Goal: Task Accomplishment & Management: Complete application form

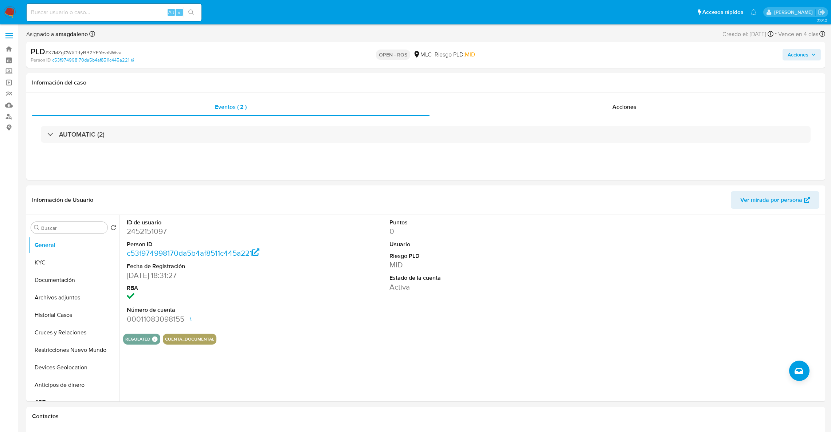
select select "10"
click at [51, 312] on button "Historial Casos" at bounding box center [70, 314] width 85 height 17
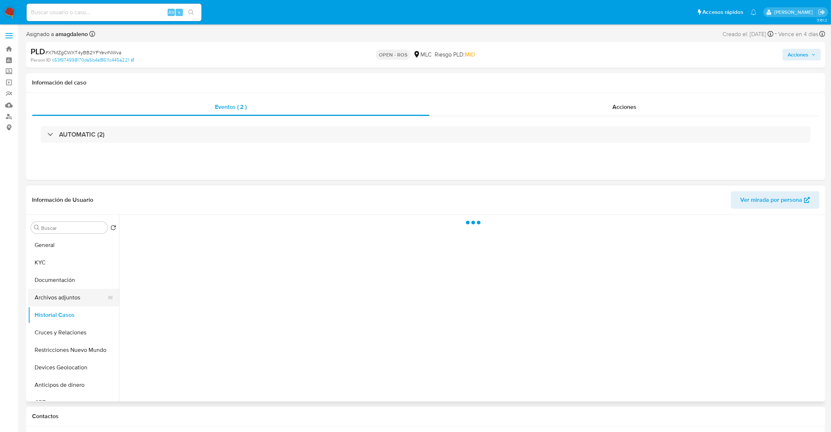
click at [60, 304] on ul "General KYC Documentación Archivos adjuntos Historial Casos Cruces y Relaciones…" at bounding box center [73, 318] width 91 height 164
click at [60, 302] on button "Archivos adjuntos" at bounding box center [70, 297] width 85 height 17
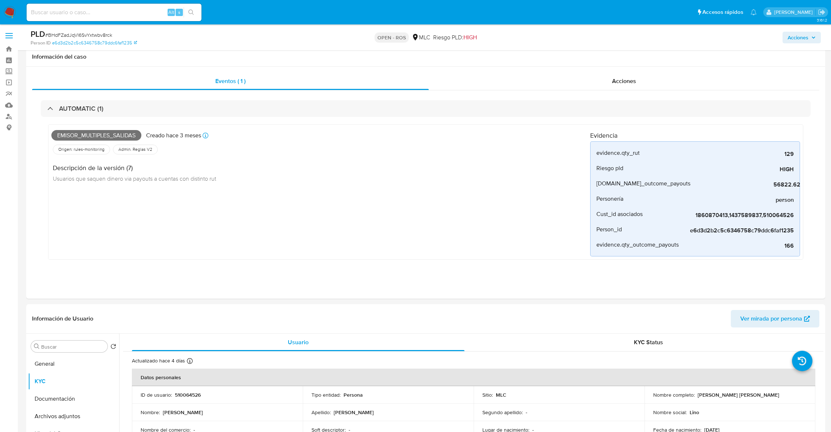
select select "10"
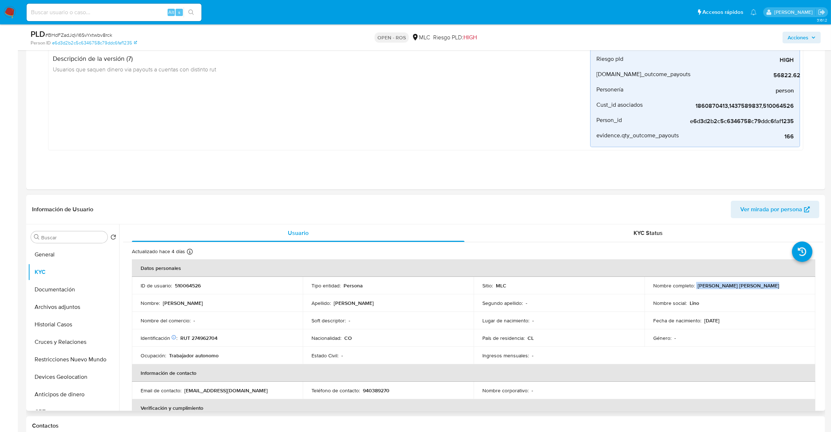
drag, startPoint x: 693, startPoint y: 286, endPoint x: 783, endPoint y: 286, distance: 89.2
click at [783, 286] on div "Nombre completo : Lino Antonio Alzate Giraldo" at bounding box center [729, 285] width 153 height 7
copy div "Lino Antonio Alzate Giraldo"
click at [215, 340] on p "RUT 274962704" at bounding box center [198, 338] width 37 height 7
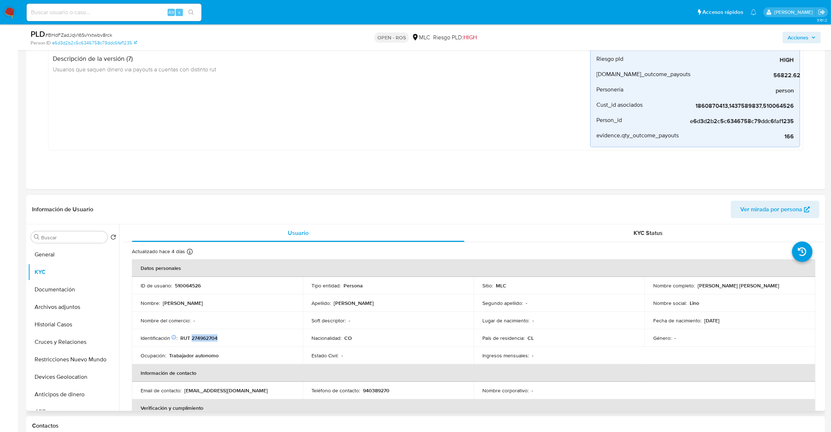
copy p "274962704"
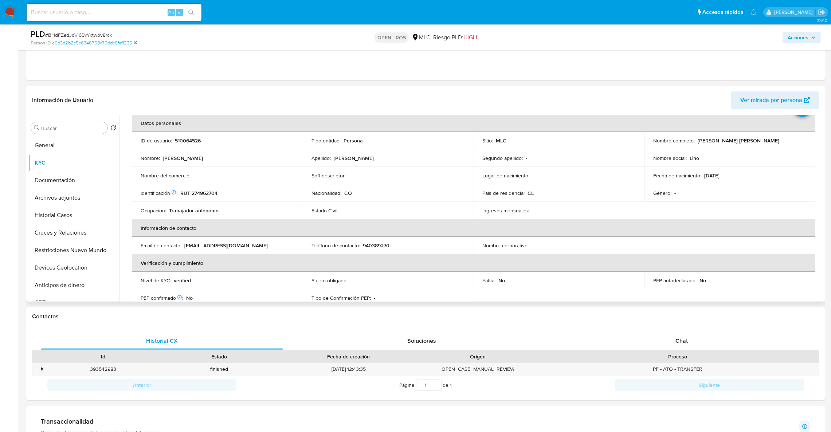
scroll to position [55, 0]
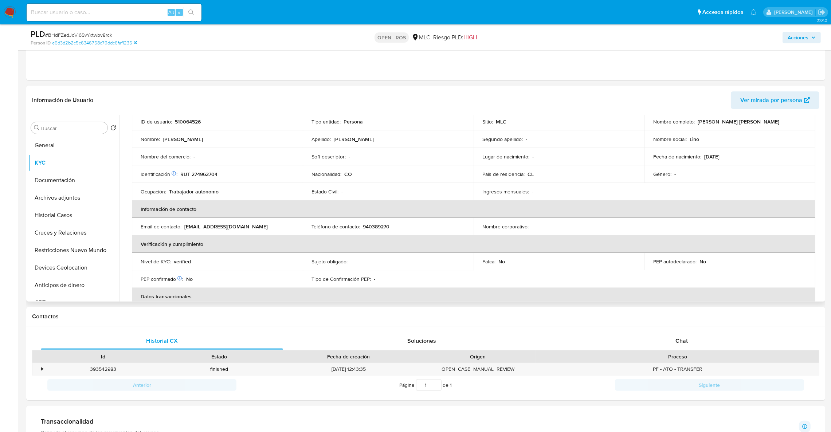
drag, startPoint x: 261, startPoint y: 231, endPoint x: 181, endPoint y: 233, distance: 80.2
click at [181, 233] on td "Email de contacto : alzategiraldoantonio@gmail.com" at bounding box center [217, 226] width 171 height 17
copy div "alzategiraldoantonio@gmail.com"
click at [211, 176] on p "RUT 274962704" at bounding box center [198, 174] width 37 height 7
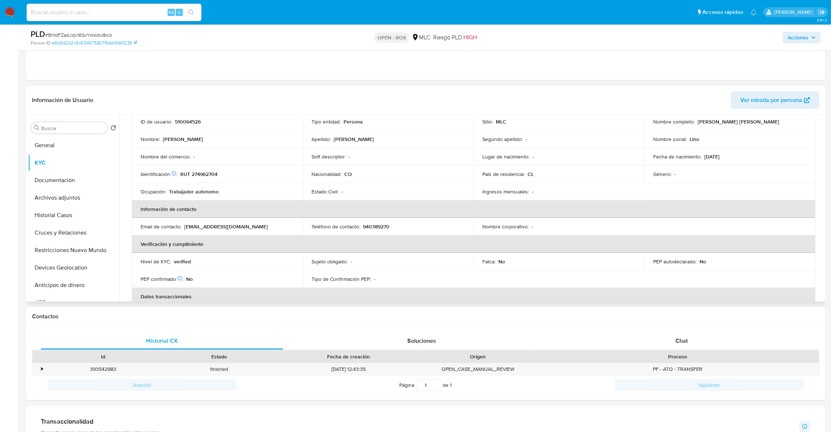
click at [384, 226] on p "940389270" at bounding box center [376, 226] width 27 height 7
copy p "940389270"
click at [69, 201] on button "Archivos adjuntos" at bounding box center [70, 197] width 85 height 17
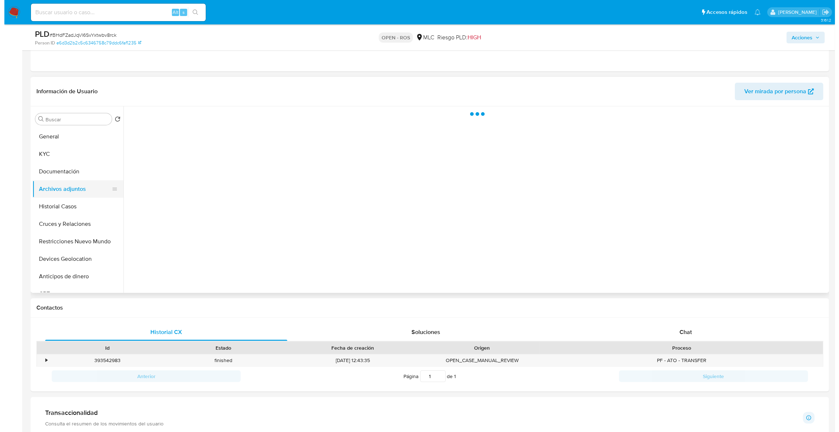
scroll to position [0, 0]
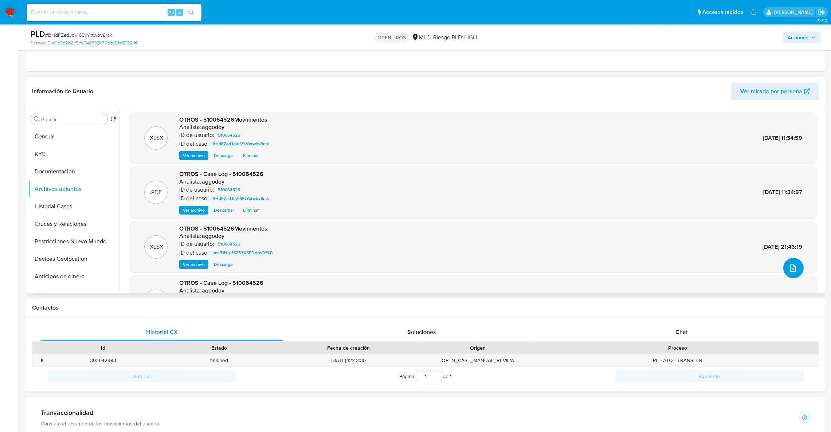
click at [785, 265] on button "upload-file" at bounding box center [793, 268] width 20 height 20
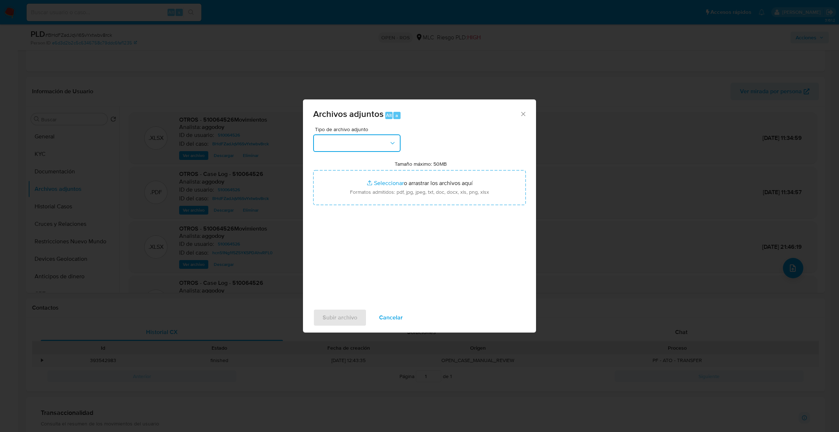
click at [397, 146] on button "button" at bounding box center [356, 142] width 87 height 17
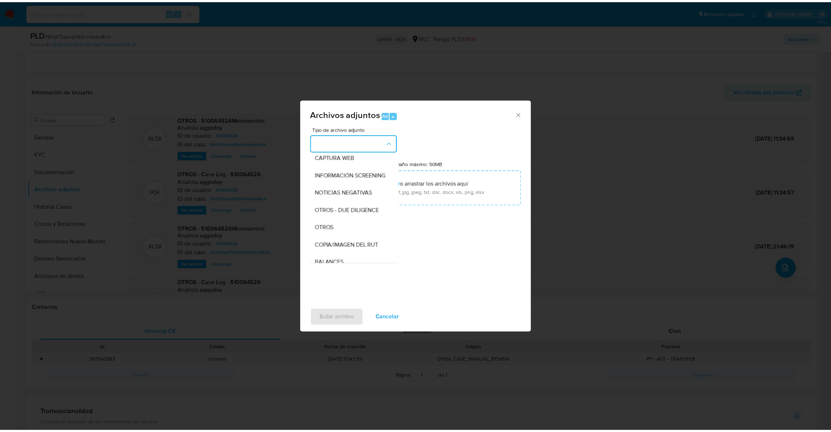
scroll to position [62, 0]
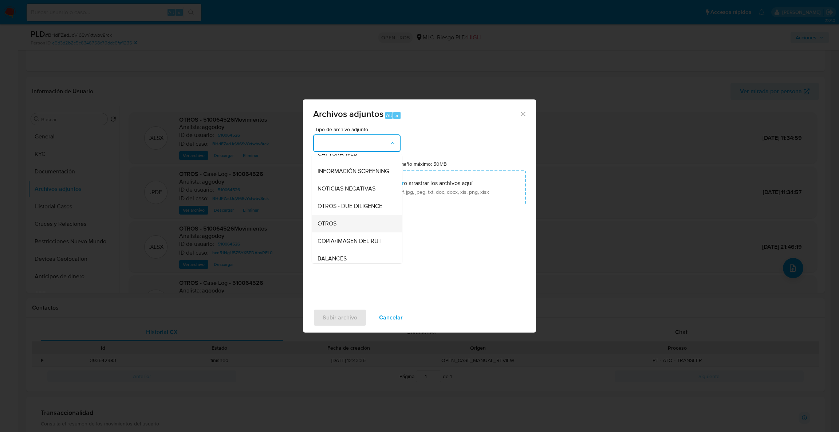
click at [359, 232] on div "OTROS" at bounding box center [355, 223] width 74 height 17
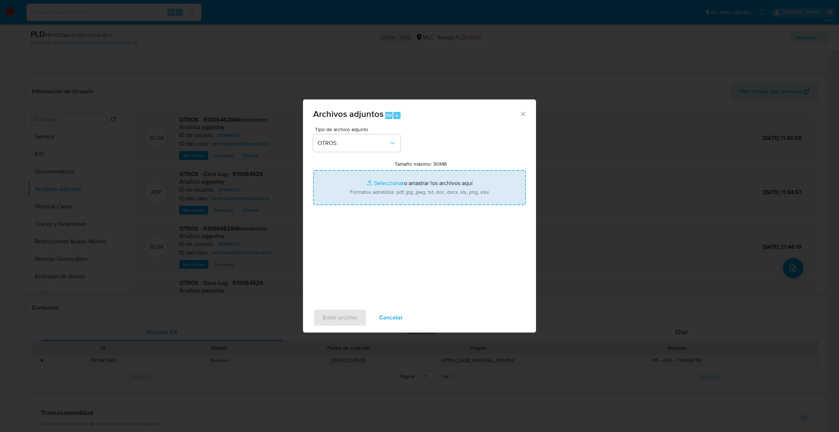
click at [374, 196] on input "Tamaño máximo: 50MB Seleccionar archivos" at bounding box center [419, 187] width 213 height 35
type input "C:\fakepath\UAF #1352.pdf"
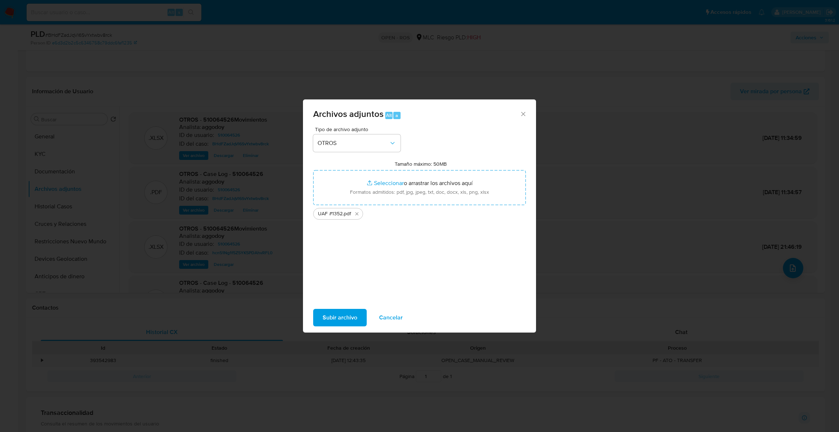
click at [319, 320] on button "Subir archivo" at bounding box center [340, 317] width 54 height 17
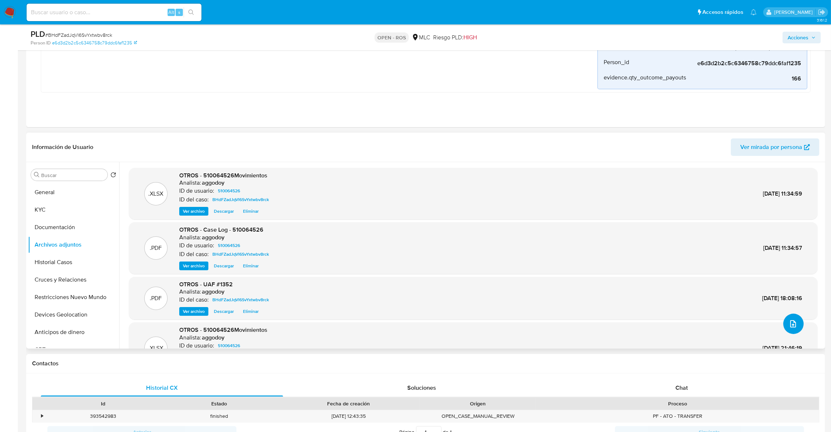
scroll to position [0, 0]
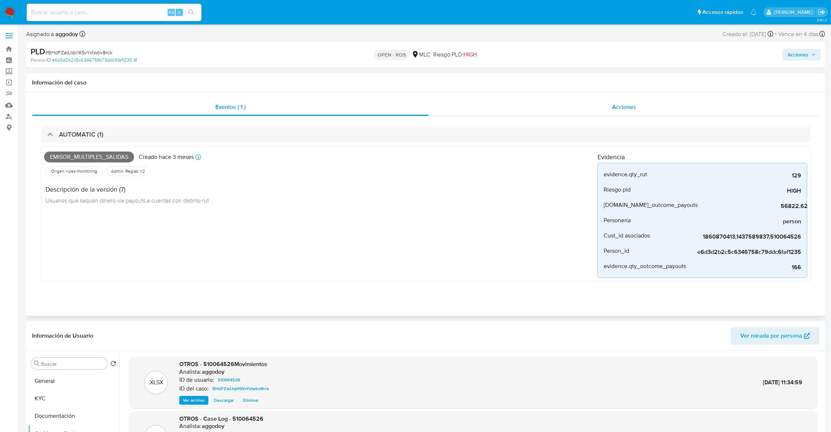
click at [631, 106] on span "Acciones" at bounding box center [624, 107] width 24 height 8
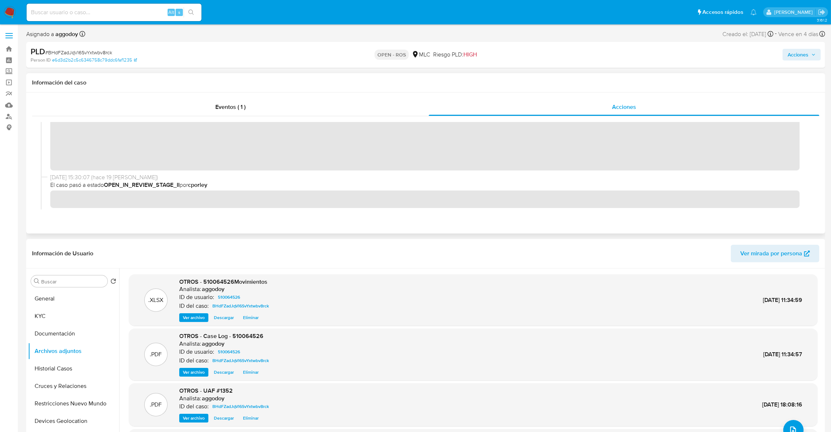
scroll to position [273, 0]
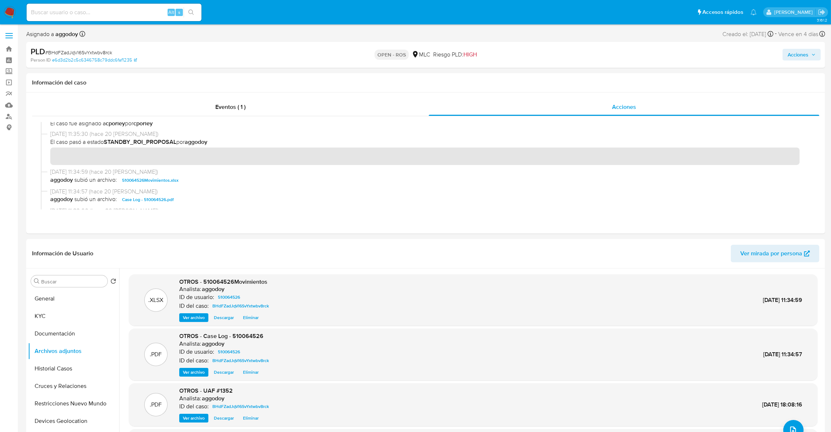
click at [794, 52] on span "Acciones" at bounding box center [797, 55] width 21 height 12
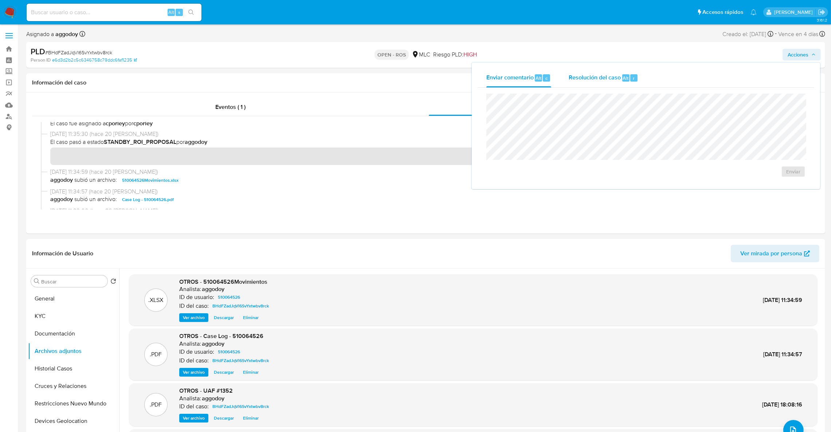
click at [584, 83] on div "Resolución del caso Alt r" at bounding box center [604, 77] width 70 height 19
click at [769, 187] on span "ROS" at bounding box center [772, 179] width 36 height 16
click at [748, 185] on button "ROS" at bounding box center [772, 178] width 55 height 17
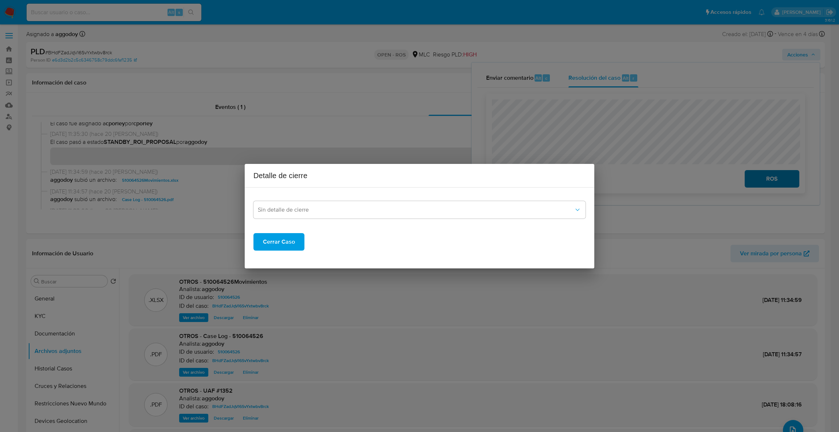
click at [748, 185] on div "Detalle de cierre Sin detalle de cierre Cerrar Caso" at bounding box center [419, 216] width 839 height 432
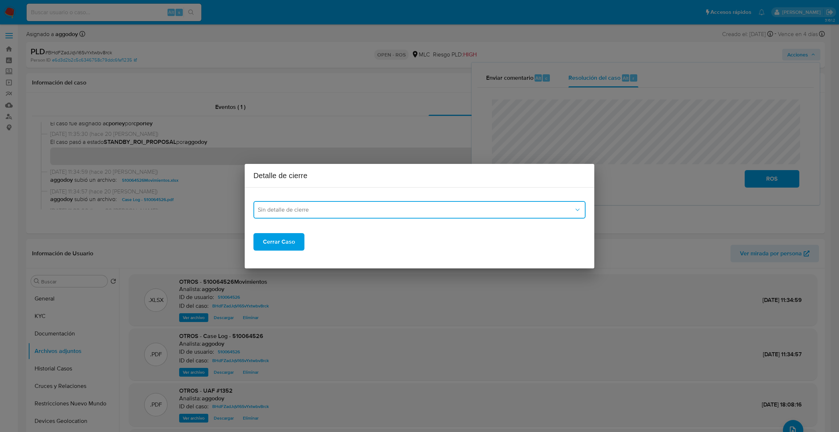
click at [385, 205] on button "Sin detalle de cierre" at bounding box center [419, 209] width 332 height 17
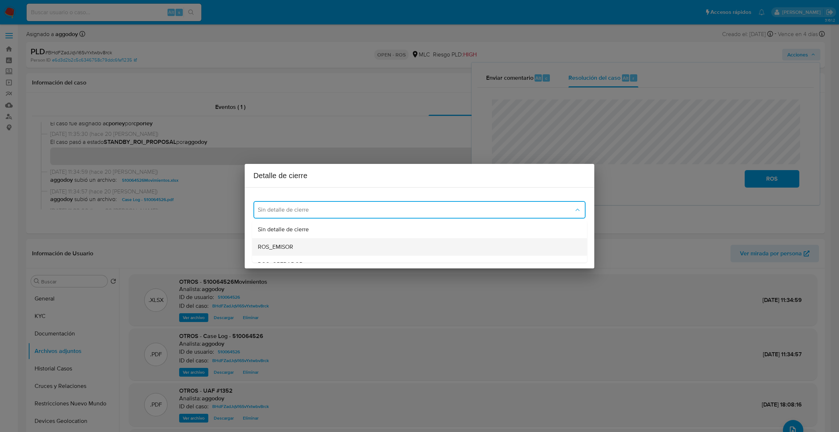
click at [295, 240] on div "ROS_EMISOR" at bounding box center [417, 246] width 319 height 17
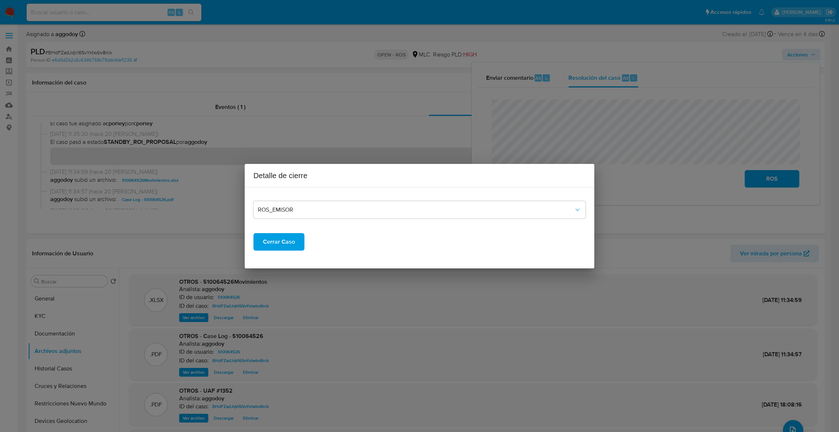
click at [282, 240] on span "Cerrar Caso" at bounding box center [279, 242] width 32 height 16
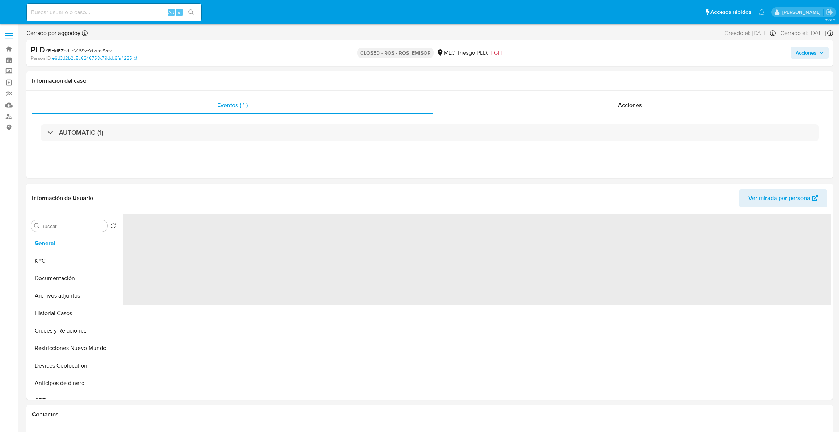
select select "10"
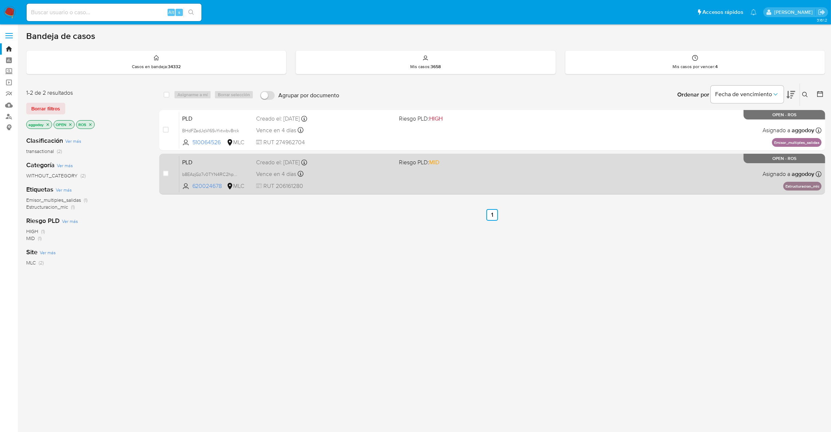
click at [304, 177] on div "Vence en 4 días Vence el 10/10/2025 16:07:45" at bounding box center [324, 174] width 137 height 10
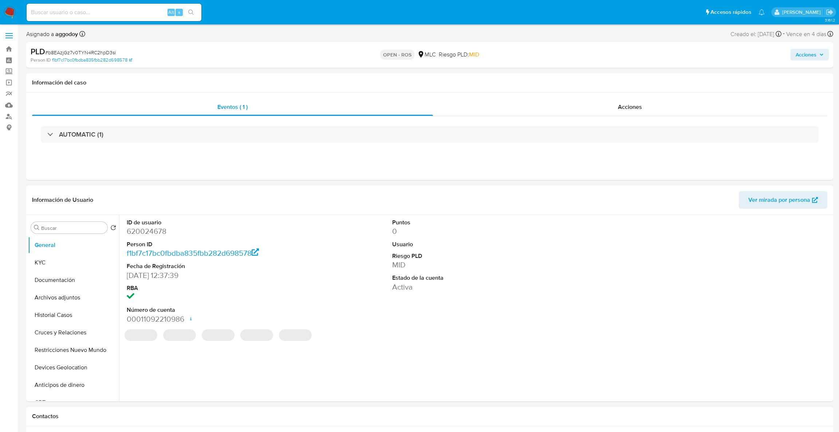
select select "10"
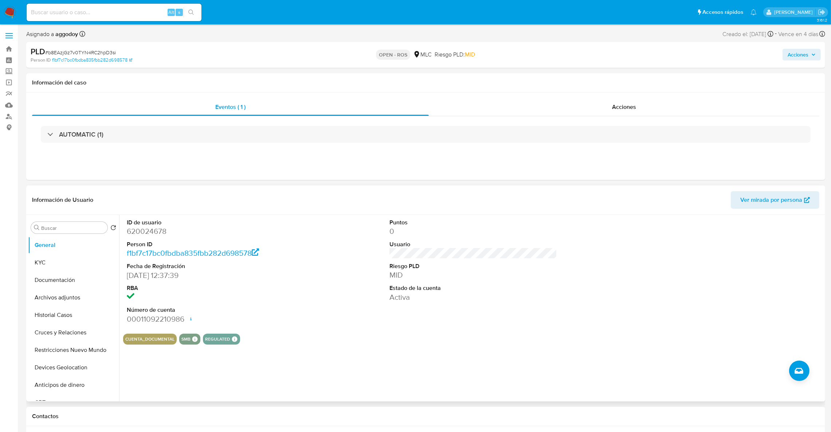
click at [141, 232] on dd "620024678" at bounding box center [211, 231] width 168 height 10
copy dd "620024678"
click at [70, 268] on button "KYC" at bounding box center [70, 262] width 85 height 17
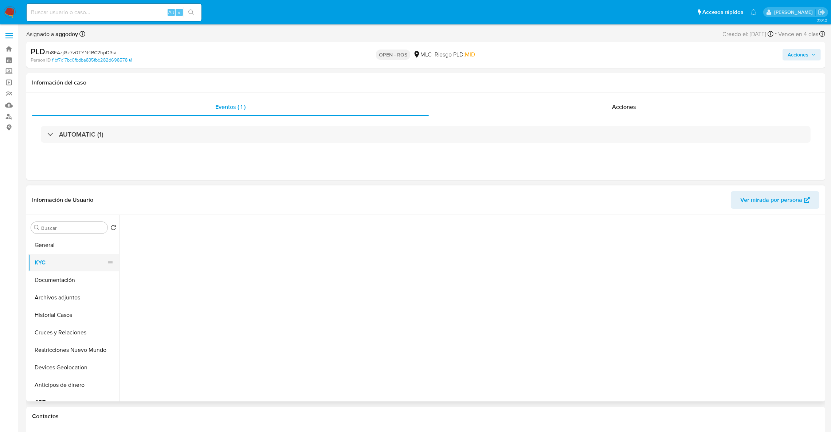
click at [70, 268] on button "KYC" at bounding box center [70, 262] width 85 height 17
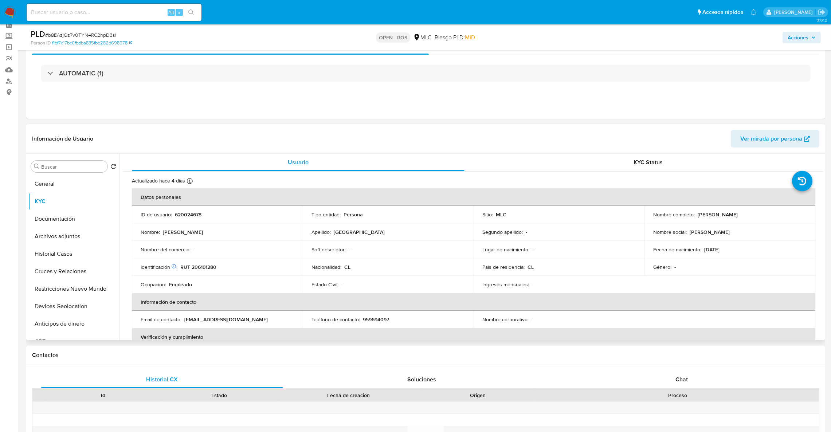
scroll to position [55, 0]
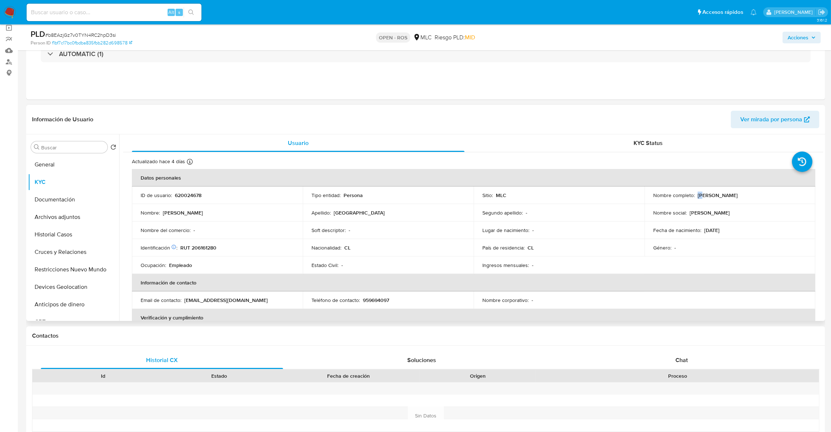
drag, startPoint x: 696, startPoint y: 195, endPoint x: 700, endPoint y: 196, distance: 3.8
click at [700, 196] on p "Francisco Javier Andia Plaza" at bounding box center [717, 195] width 40 height 7
click at [691, 198] on p "Nombre completo :" at bounding box center [674, 195] width 42 height 7
click at [697, 196] on p "Francisco Javier Andia Plaza" at bounding box center [717, 195] width 40 height 7
drag, startPoint x: 696, startPoint y: 196, endPoint x: 779, endPoint y: 193, distance: 83.8
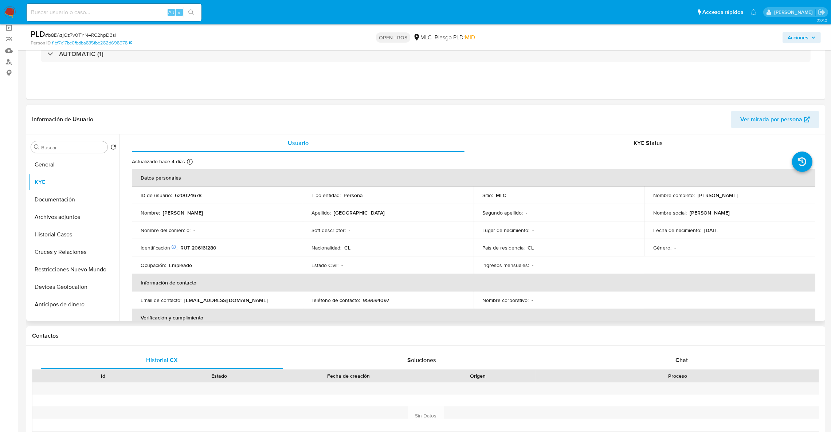
click at [779, 193] on div "Nombre completo : Francisco Javier Andia Plaza" at bounding box center [729, 195] width 153 height 7
copy div "Francisco Javier Andia Plaza"
click at [212, 248] on p "RUT 206161280" at bounding box center [198, 247] width 36 height 7
click at [212, 249] on p "RUT 206161280" at bounding box center [198, 247] width 36 height 7
copy p "206161280"
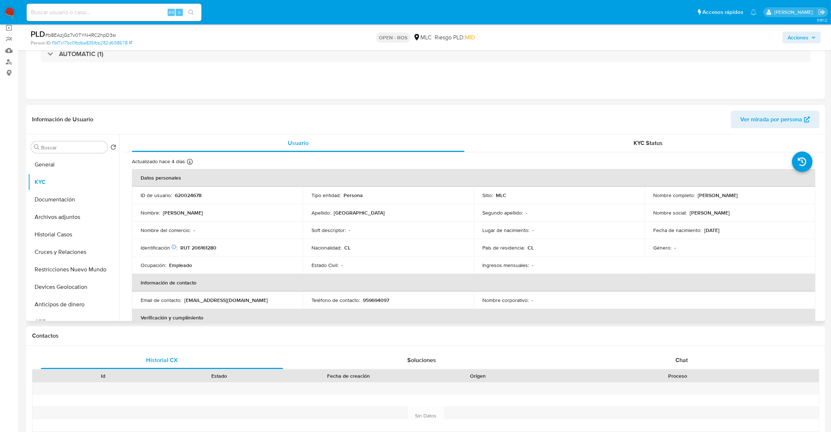
click at [190, 193] on p "620024678" at bounding box center [188, 195] width 27 height 7
copy p "620024678"
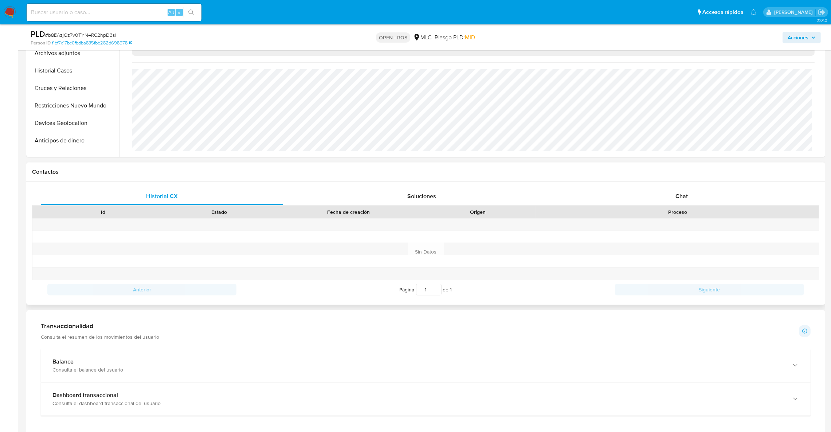
scroll to position [437, 0]
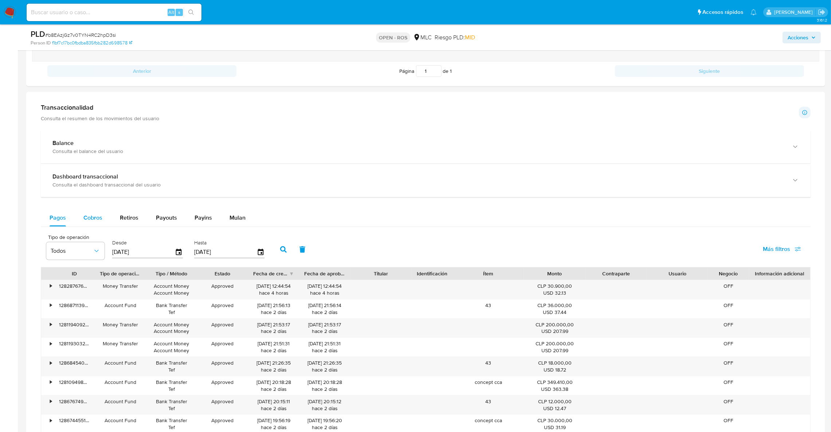
click at [91, 222] on span "Cobros" at bounding box center [92, 217] width 19 height 8
select select "10"
click at [177, 252] on icon "button" at bounding box center [179, 252] width 13 height 13
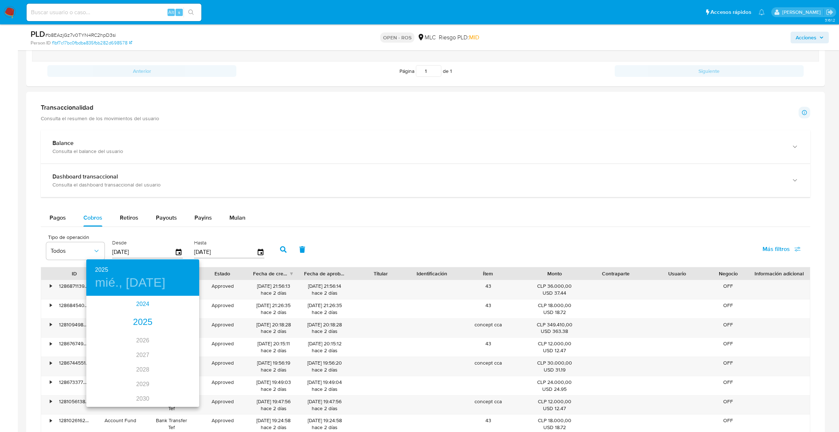
click at [149, 306] on div "2024" at bounding box center [142, 304] width 113 height 15
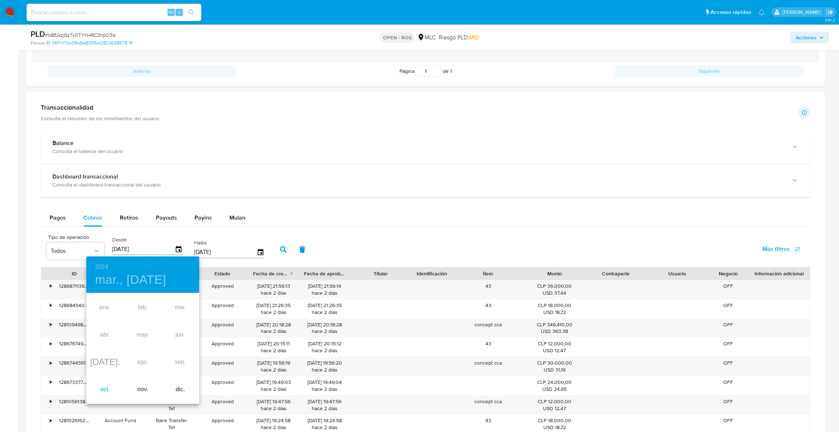
click at [110, 386] on div "oct." at bounding box center [105, 389] width 38 height 27
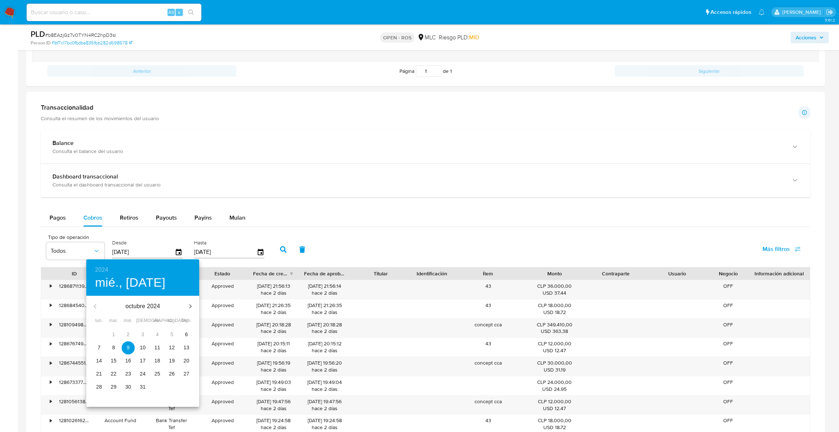
click at [114, 347] on p "8" at bounding box center [113, 347] width 3 height 7
type input "08/10/2024"
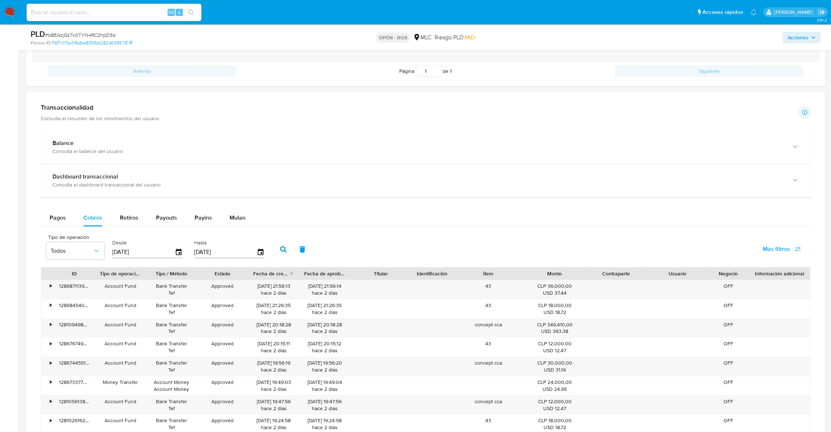
click at [275, 250] on button "button" at bounding box center [283, 249] width 19 height 17
click at [343, 276] on div "Fecha de aprobación" at bounding box center [324, 273] width 41 height 7
click at [287, 275] on div "Fecha de creación" at bounding box center [271, 273] width 36 height 7
drag, startPoint x: 277, startPoint y: 288, endPoint x: 232, endPoint y: 290, distance: 44.4
click at [232, 290] on div "• 104800368494 Account Fund Bank Transfer Tef Approved 11/03/2025 07:55:48 hace…" at bounding box center [425, 289] width 769 height 19
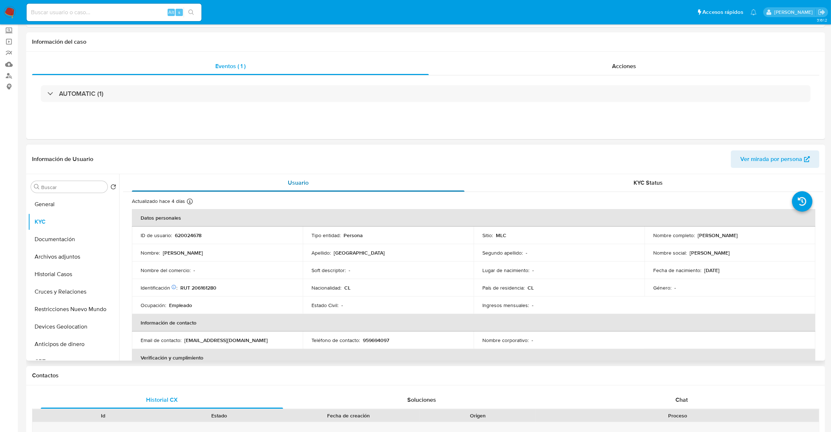
scroll to position [0, 0]
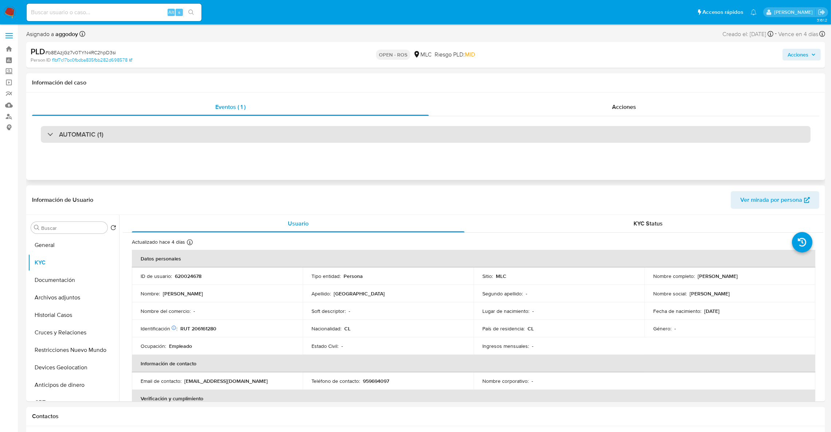
click at [291, 128] on div "AUTOMATIC (1)" at bounding box center [426, 134] width 770 height 17
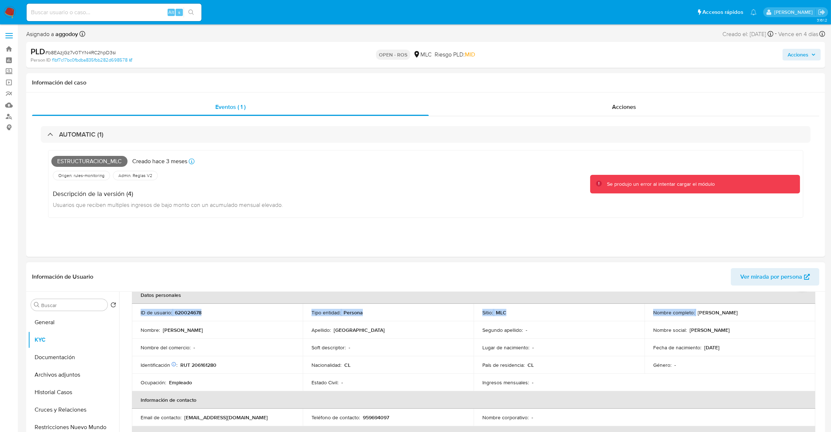
scroll to position [34, 0]
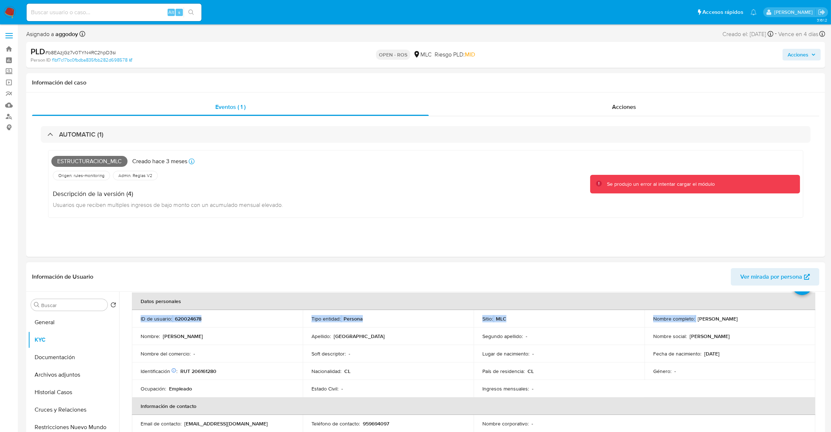
drag, startPoint x: 694, startPoint y: 302, endPoint x: 769, endPoint y: 318, distance: 76.5
click at [769, 318] on div "Nombre completo : Francisco Javier Andia Plaza" at bounding box center [729, 318] width 153 height 7
copy div "Francisco Javier Andia Plaza"
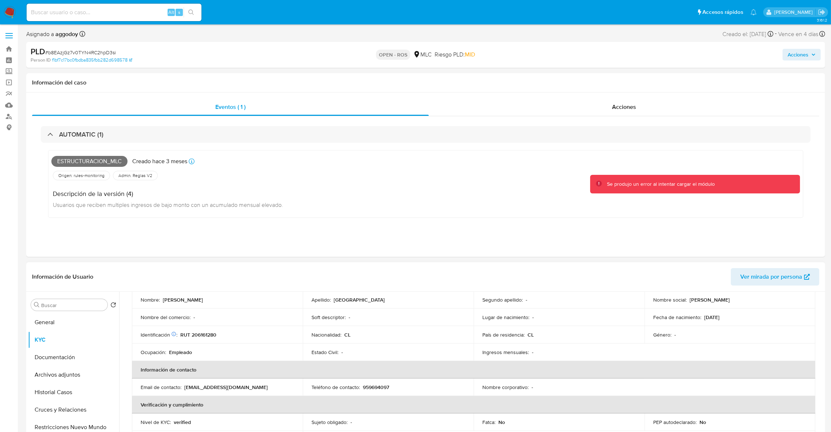
scroll to position [89, 0]
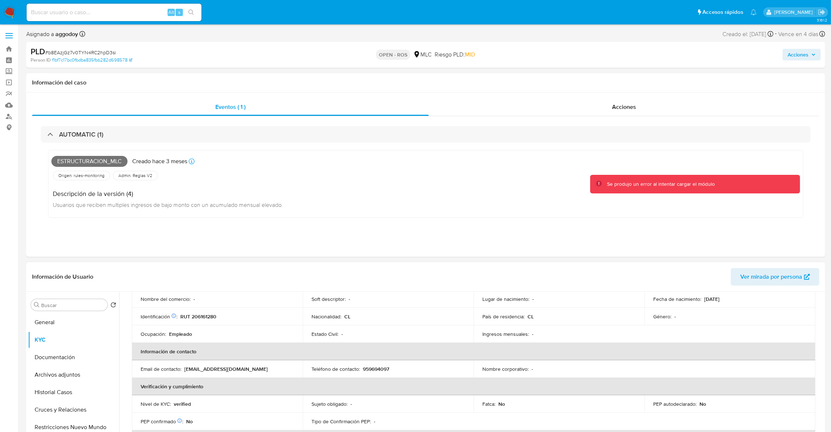
click at [378, 371] on p "959694097" at bounding box center [376, 369] width 26 height 7
copy p "959694097"
drag, startPoint x: 183, startPoint y: 371, endPoint x: 265, endPoint y: 368, distance: 82.0
click at [265, 368] on div "Email de contacto : fj.ap6756@gmail.com" at bounding box center [217, 369] width 153 height 7
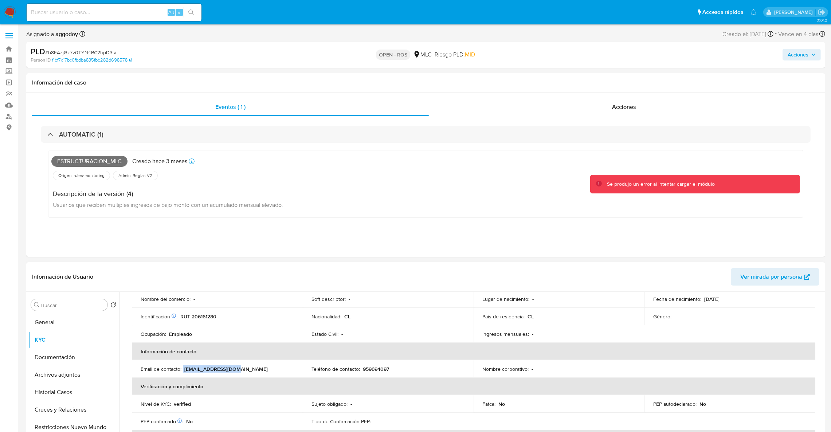
copy div "fj.ap6756@gmail.com"
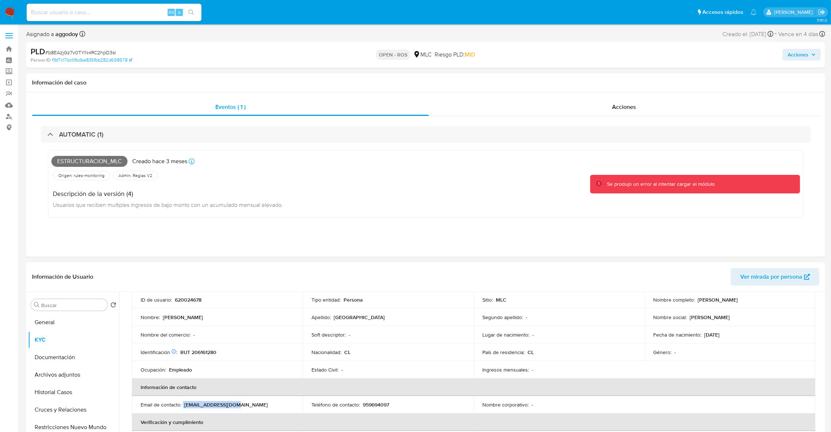
scroll to position [34, 0]
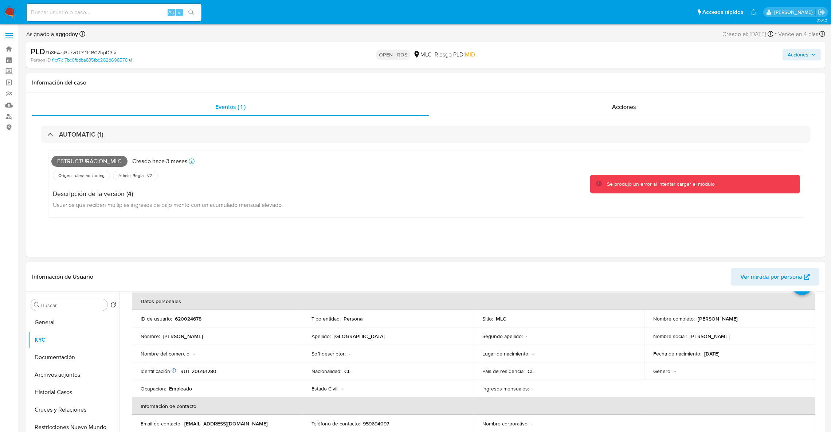
click at [207, 374] on p "RUT 206161280" at bounding box center [198, 371] width 36 height 7
copy p "206161280"
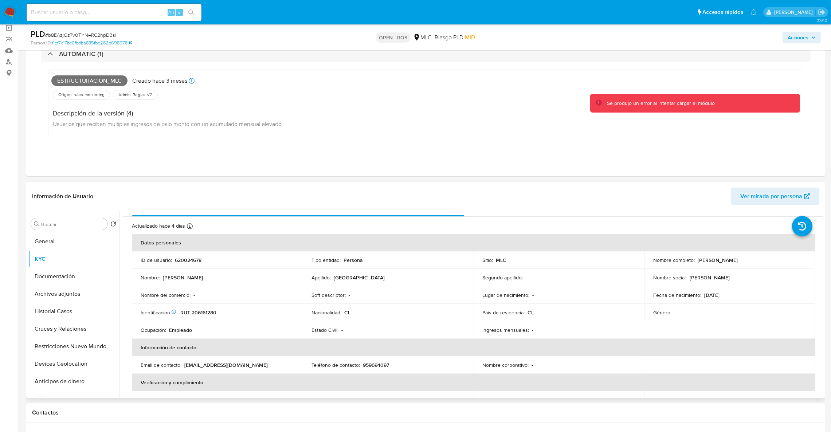
scroll to position [12, 0]
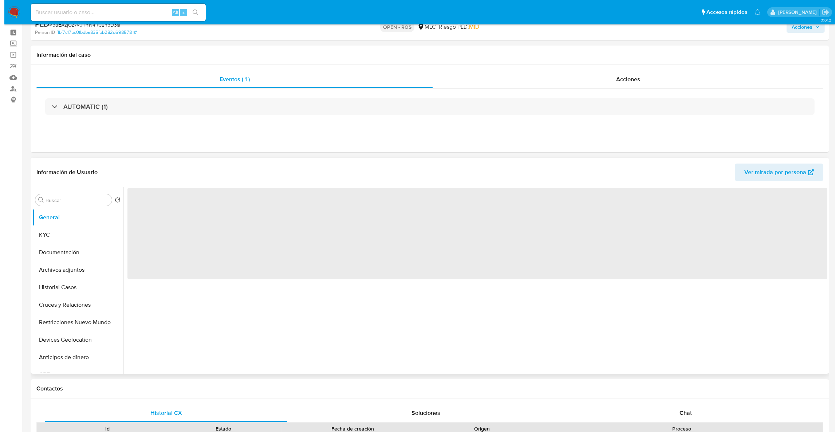
scroll to position [55, 0]
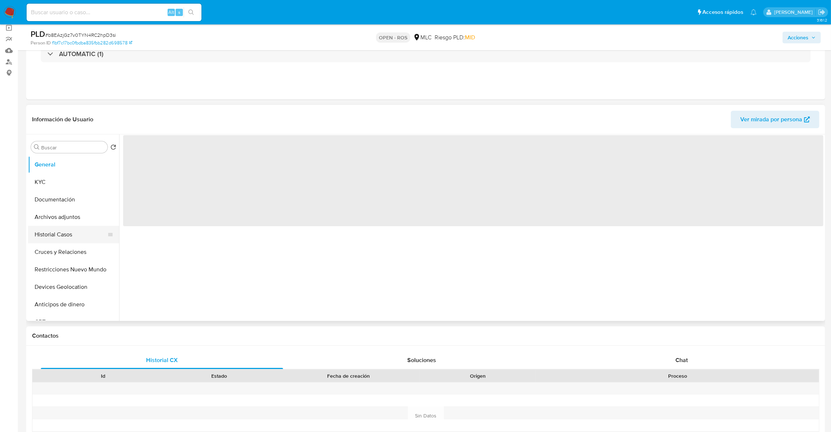
select select "10"
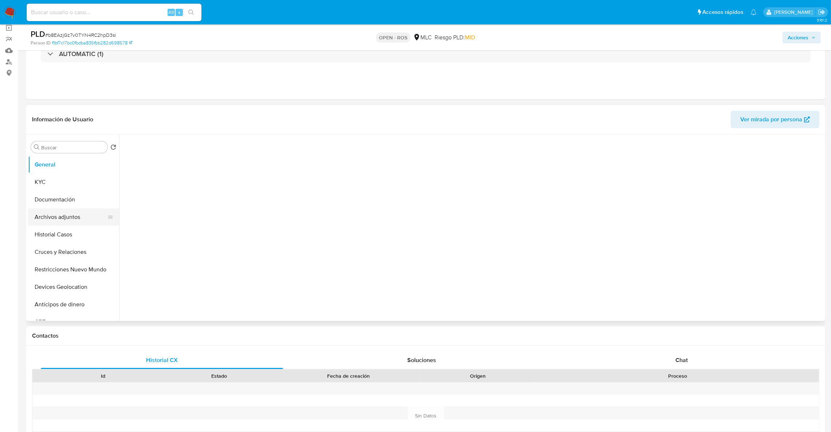
click at [60, 216] on button "Archivos adjuntos" at bounding box center [70, 216] width 85 height 17
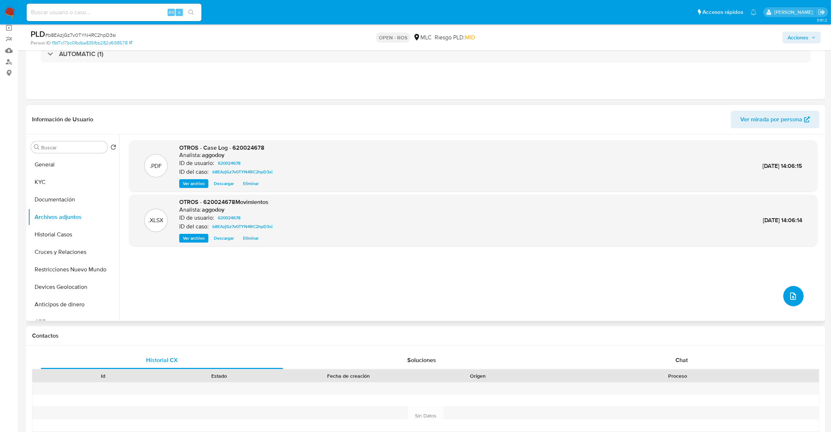
click at [788, 297] on icon "upload-file" at bounding box center [792, 296] width 9 height 9
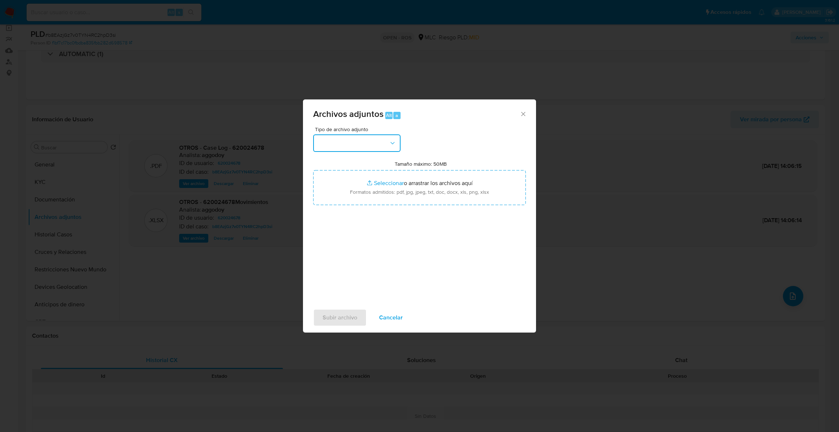
click at [373, 146] on button "button" at bounding box center [356, 142] width 87 height 17
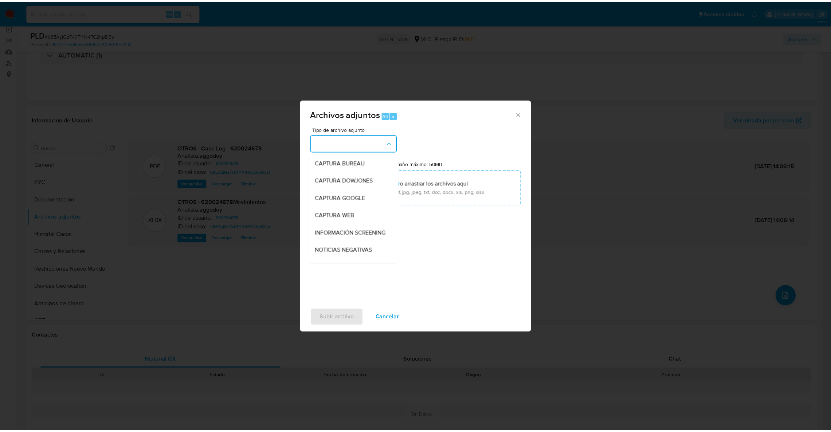
scroll to position [63, 0]
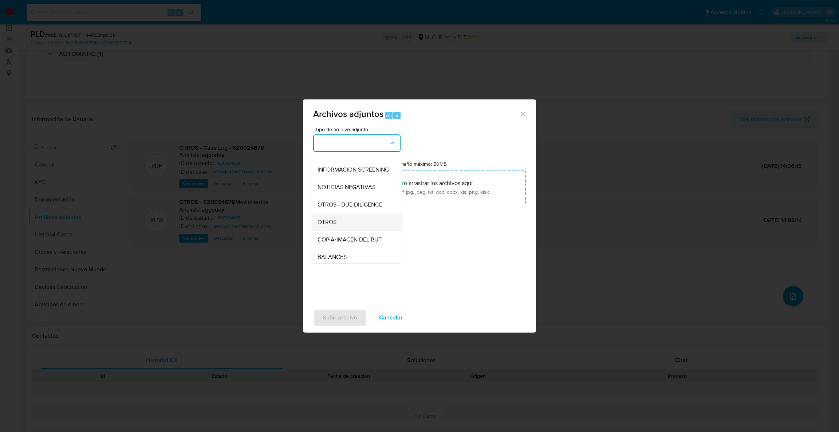
click at [352, 231] on div "OTROS" at bounding box center [355, 221] width 74 height 17
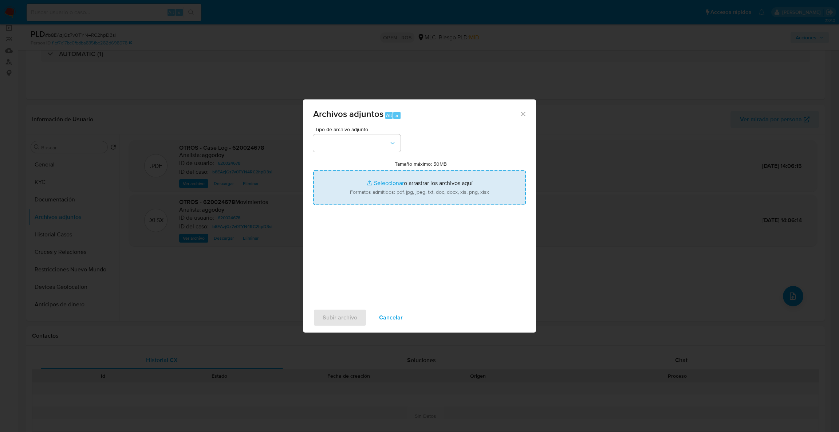
click at [365, 193] on input "Tamaño máximo: 50MB Seleccionar archivos" at bounding box center [419, 187] width 213 height 35
type input "C:\fakepath\UAF #1353.pdf"
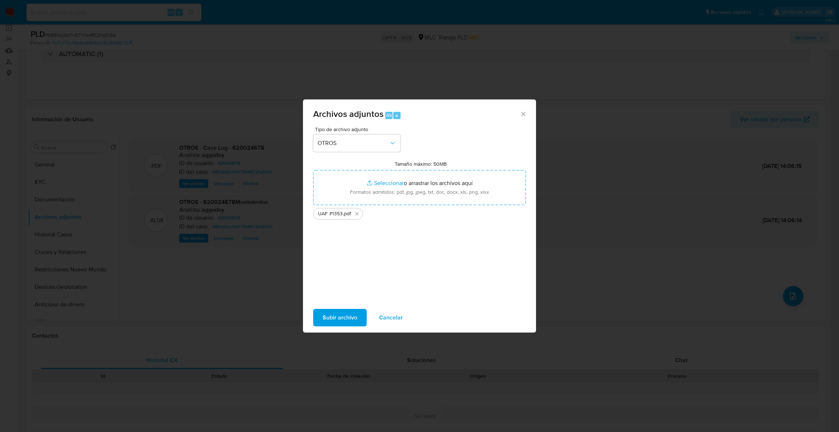
click at [344, 306] on div "Subir archivo Cancelar" at bounding box center [419, 318] width 233 height 28
click at [344, 315] on span "Subir archivo" at bounding box center [340, 318] width 35 height 16
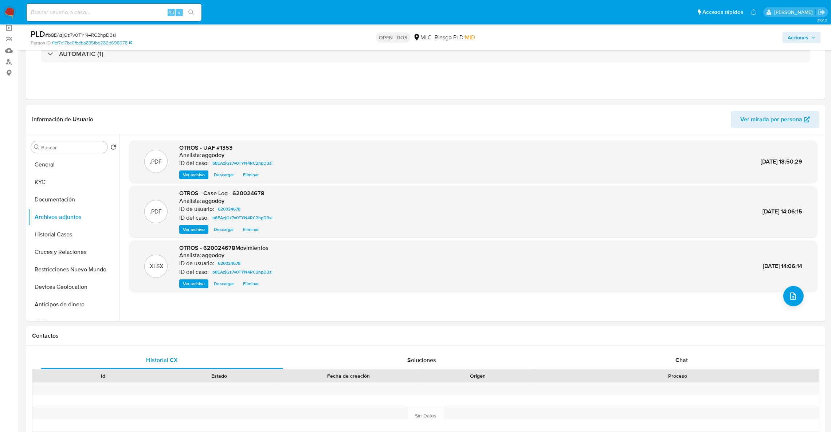
click at [805, 38] on span "Acciones" at bounding box center [797, 38] width 21 height 12
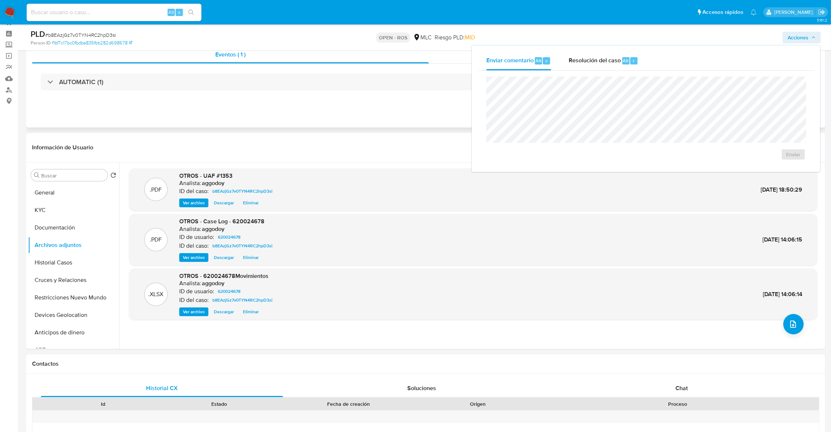
scroll to position [0, 0]
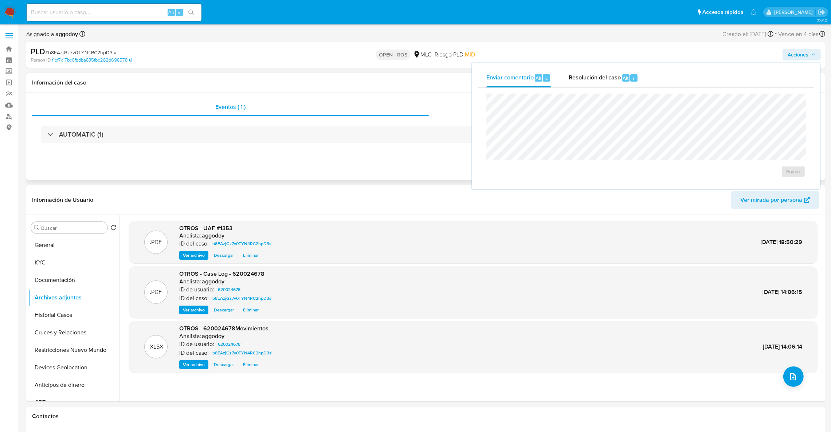
click at [367, 153] on div "Eventos ( 1 ) Acciones AUTOMATIC (1)" at bounding box center [425, 136] width 799 height 87
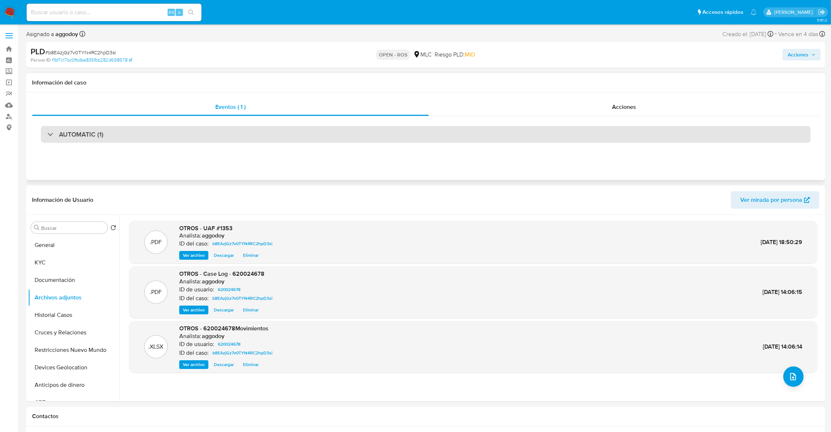
click at [364, 138] on div "AUTOMATIC (1)" at bounding box center [426, 134] width 770 height 17
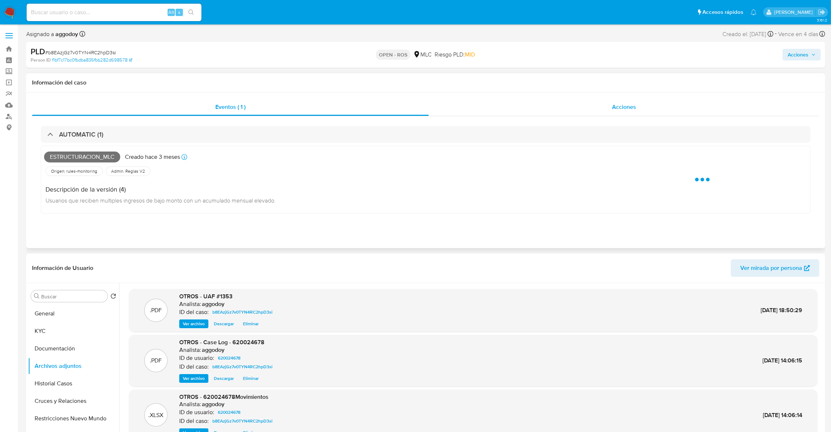
click at [574, 104] on div "Acciones" at bounding box center [624, 106] width 390 height 17
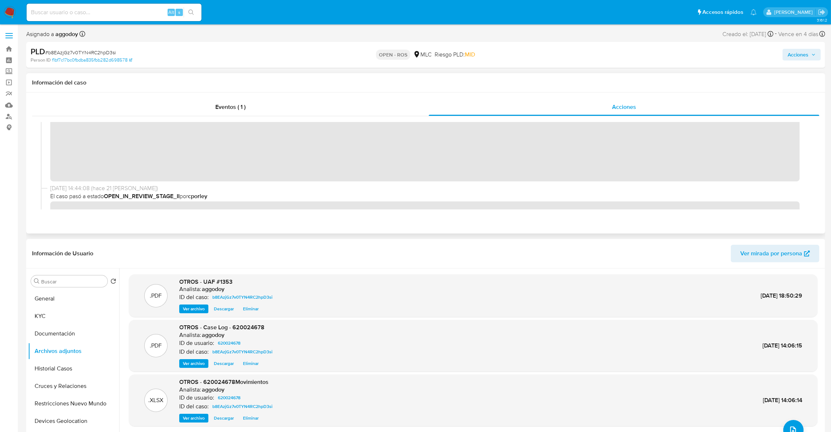
scroll to position [219, 0]
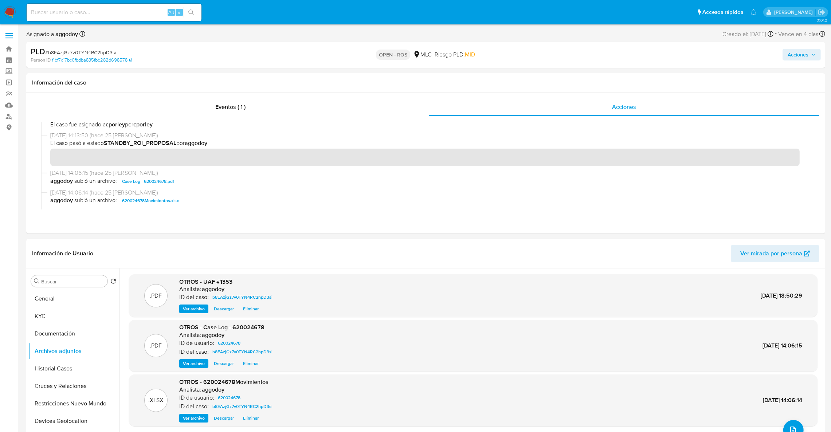
click at [790, 56] on span "Acciones" at bounding box center [797, 55] width 21 height 12
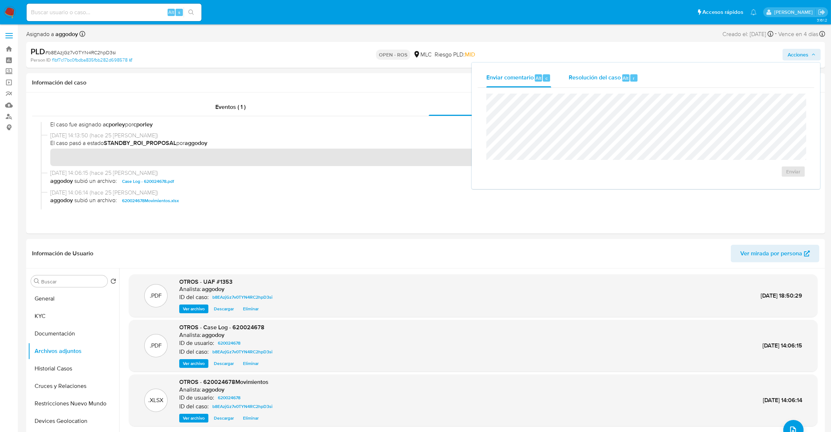
click at [603, 73] on div "Resolución del caso Alt r" at bounding box center [604, 77] width 70 height 19
click at [758, 179] on span "ROS" at bounding box center [772, 179] width 36 height 16
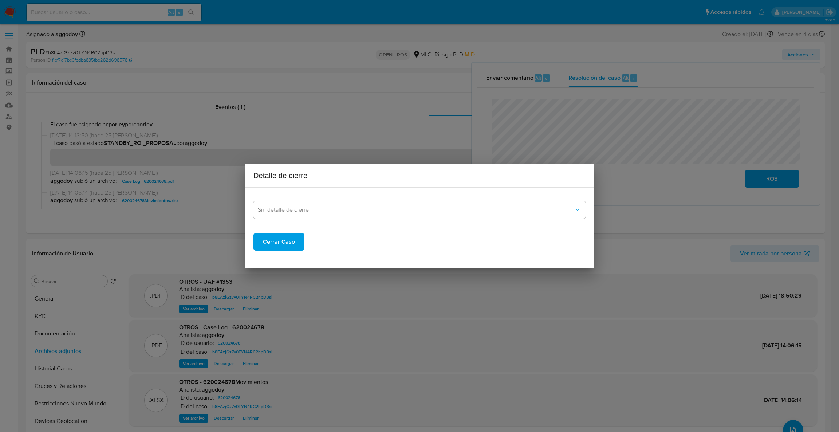
click at [403, 228] on div "Cerrar Caso" at bounding box center [419, 235] width 332 height 29
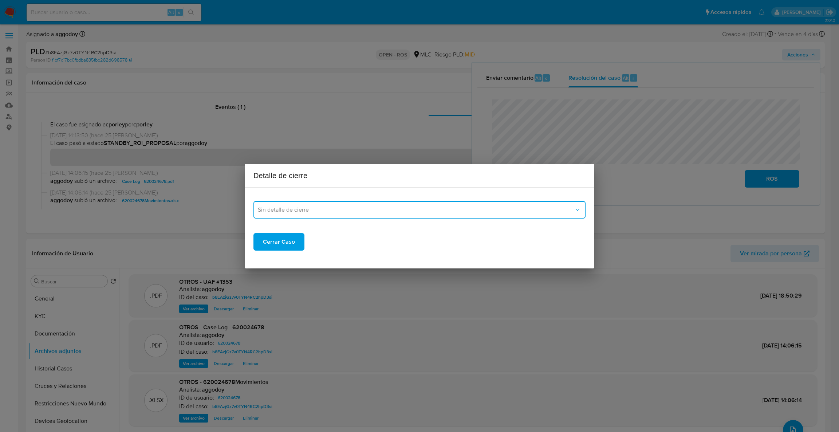
click at [396, 214] on button "Sin detalle de cierre" at bounding box center [419, 209] width 332 height 17
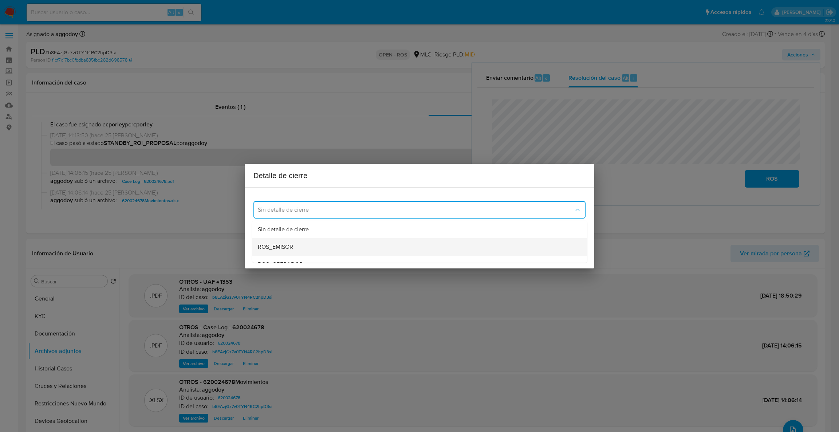
click at [317, 243] on div "ROS_EMISOR" at bounding box center [417, 246] width 319 height 17
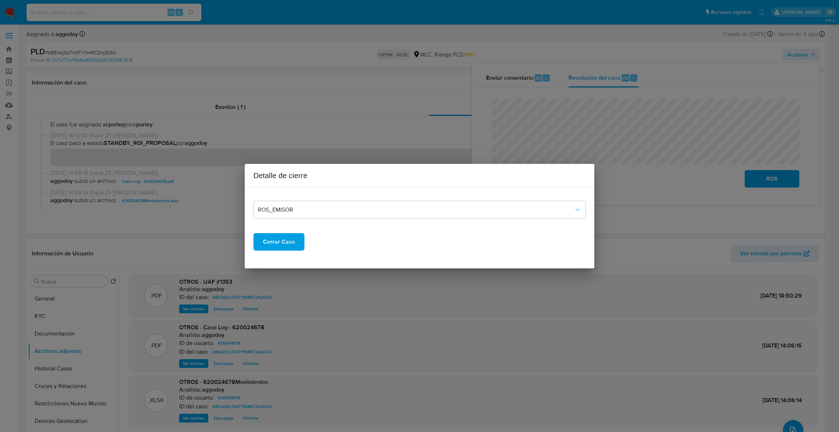
click at [288, 235] on span "Cerrar Caso" at bounding box center [279, 242] width 32 height 16
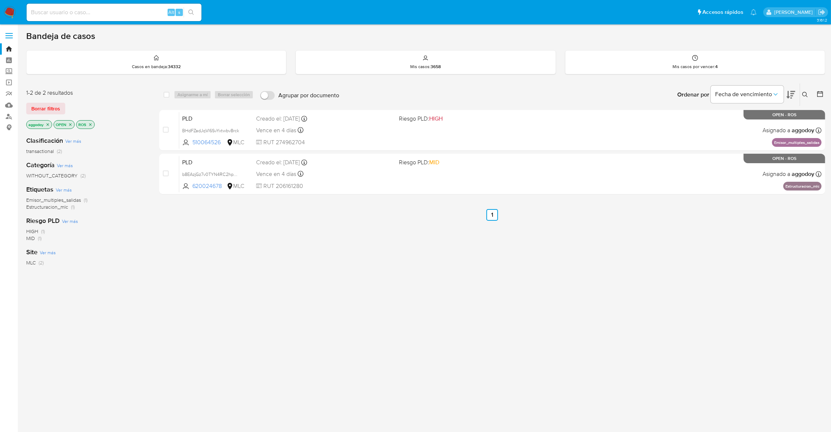
click at [95, 125] on div "ROS" at bounding box center [85, 124] width 19 height 9
click at [91, 123] on icon "close-filter" at bounding box center [90, 124] width 4 height 4
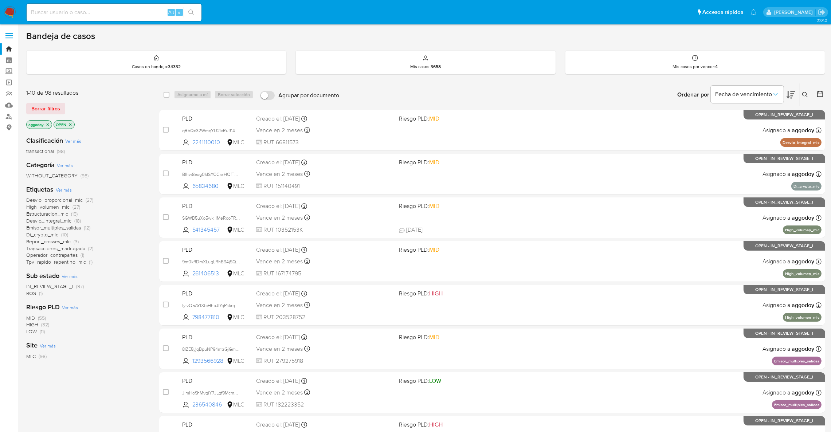
click at [32, 296] on span "ROS" at bounding box center [31, 293] width 10 height 7
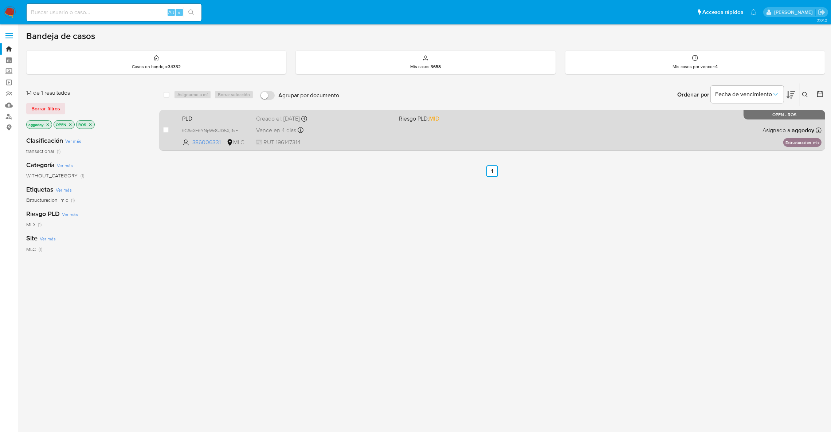
click at [401, 122] on span "Riesgo PLD: MID" at bounding box center [419, 118] width 40 height 8
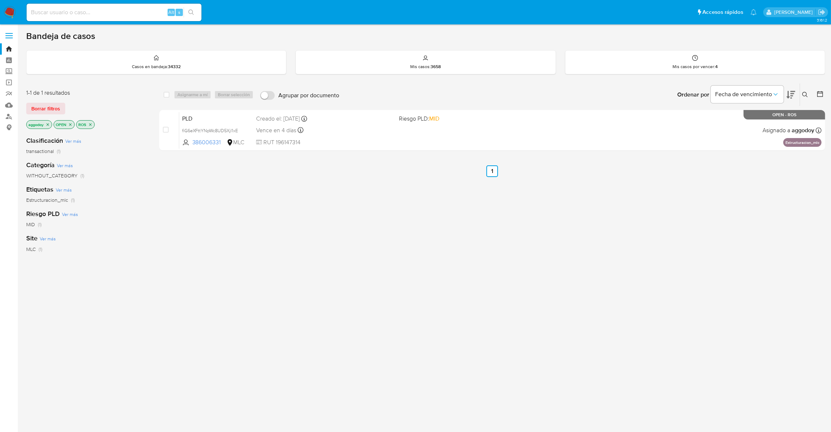
click at [93, 123] on icon "close-filter" at bounding box center [90, 124] width 4 height 4
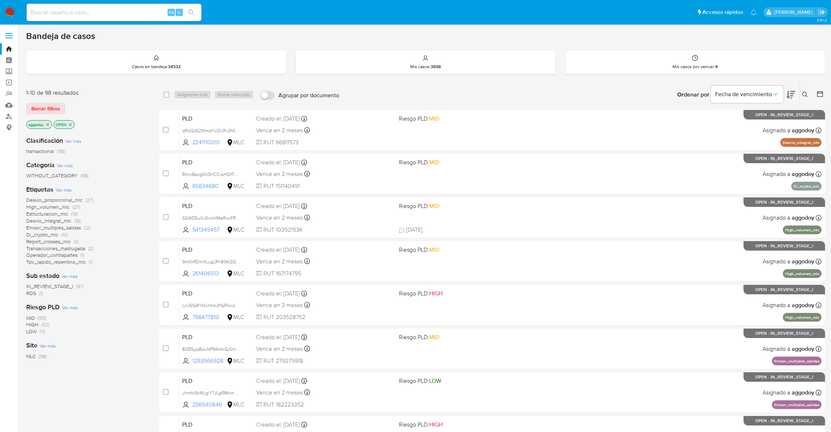
click at [71, 124] on icon "close-filter" at bounding box center [70, 124] width 3 height 3
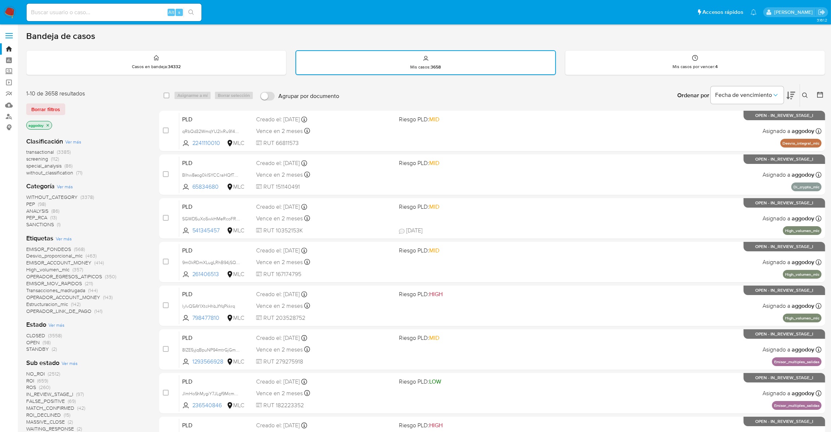
click at [38, 337] on span "CLOSED" at bounding box center [35, 335] width 19 height 7
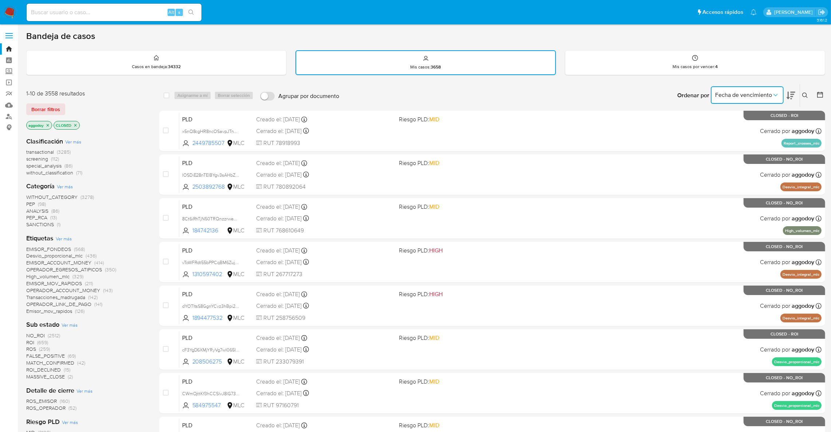
click at [757, 95] on span "Fecha de vencimiento" at bounding box center [743, 94] width 57 height 7
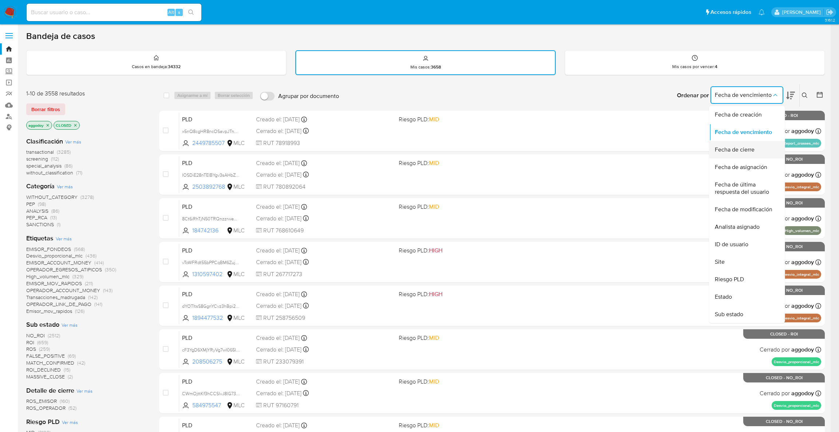
click at [747, 150] on span "Fecha de cierre" at bounding box center [735, 149] width 40 height 7
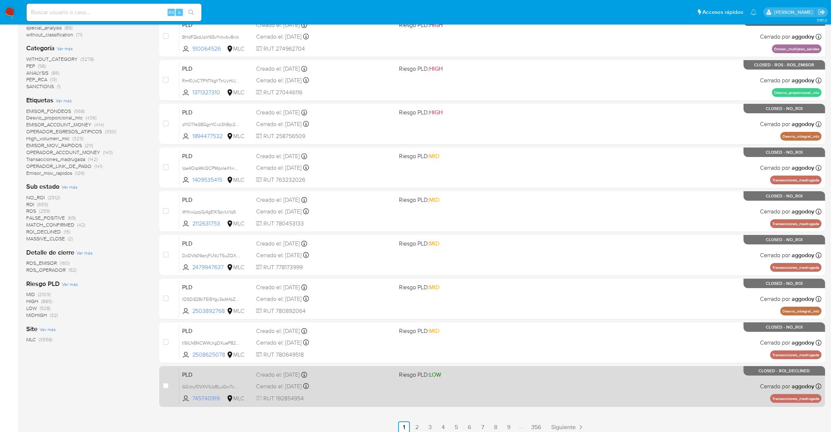
scroll to position [164, 0]
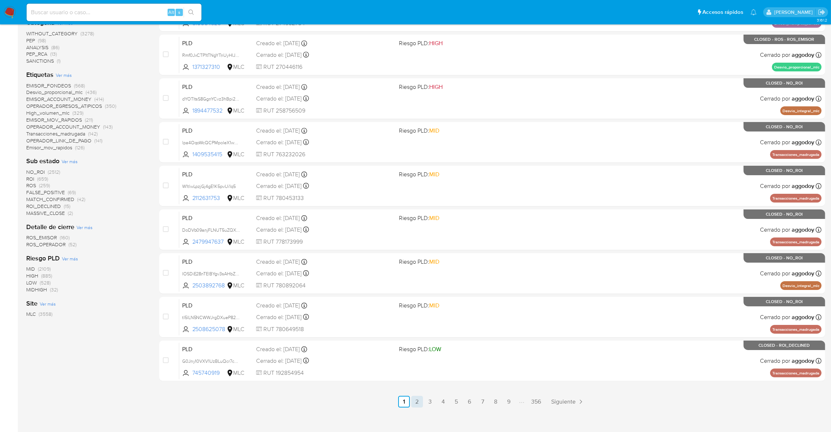
click at [414, 399] on link "2" at bounding box center [417, 402] width 12 height 12
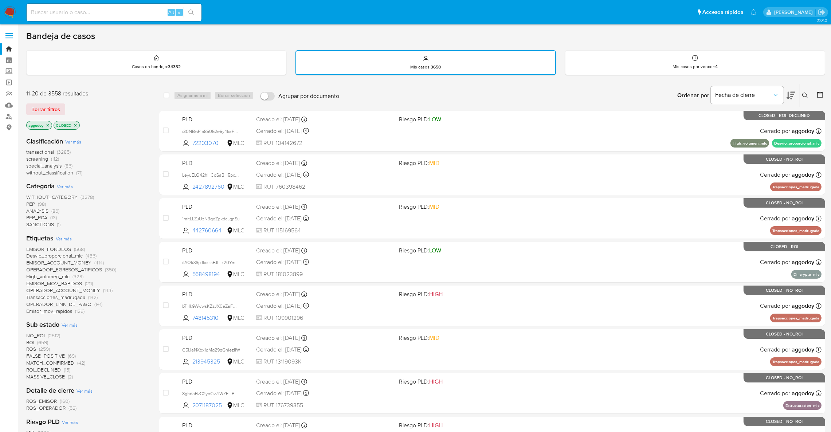
click at [817, 93] on icon at bounding box center [820, 95] width 6 height 6
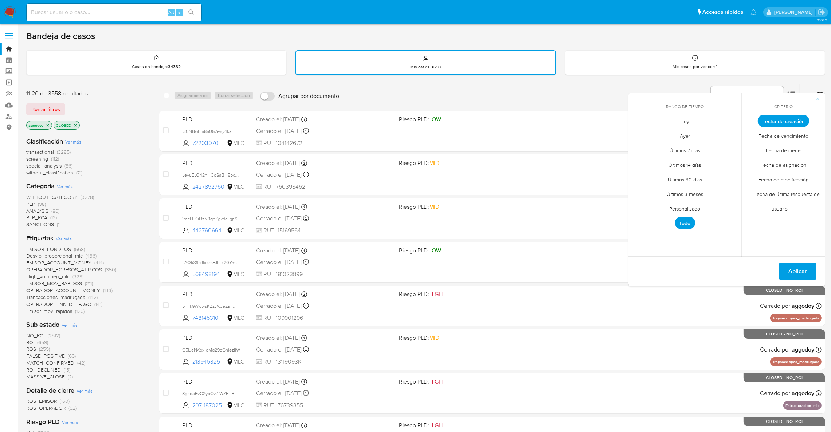
click at [678, 208] on span "Personalizado" at bounding box center [685, 208] width 46 height 15
click at [670, 161] on button "1" at bounding box center [670, 162] width 12 height 12
click at [641, 176] on button "6" at bounding box center [641, 176] width 12 height 12
click at [807, 274] on button "Aplicar" at bounding box center [798, 271] width 38 height 17
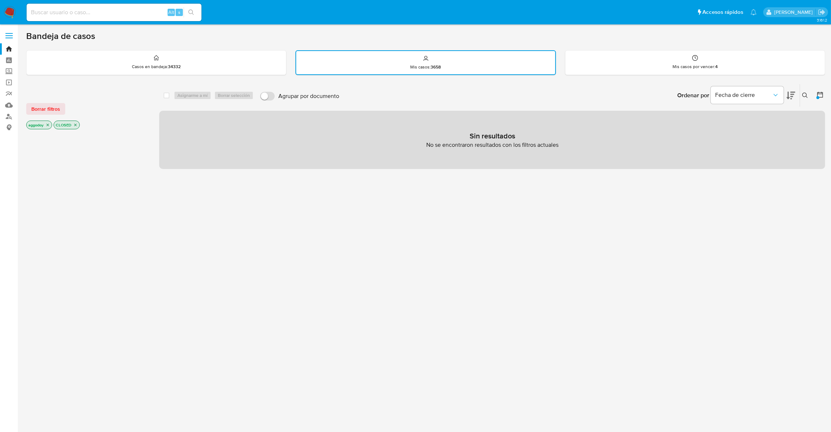
click at [817, 93] on icon at bounding box center [820, 95] width 6 height 6
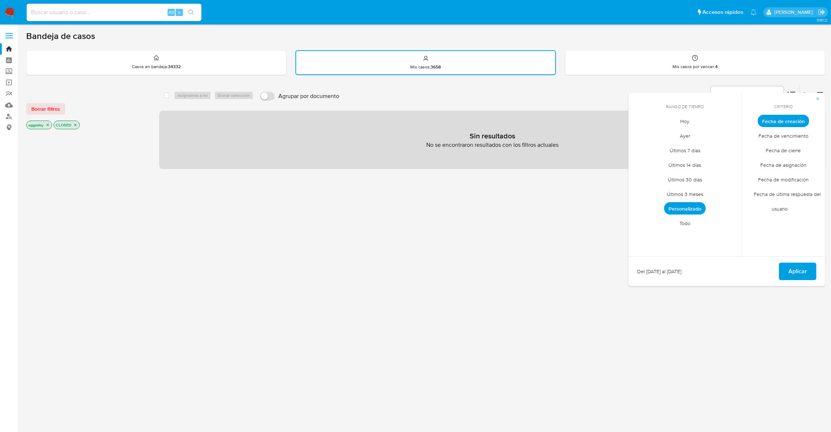
click at [791, 152] on span "Fecha de cierre" at bounding box center [783, 150] width 50 height 15
click at [804, 270] on span "Aplicar" at bounding box center [797, 271] width 19 height 16
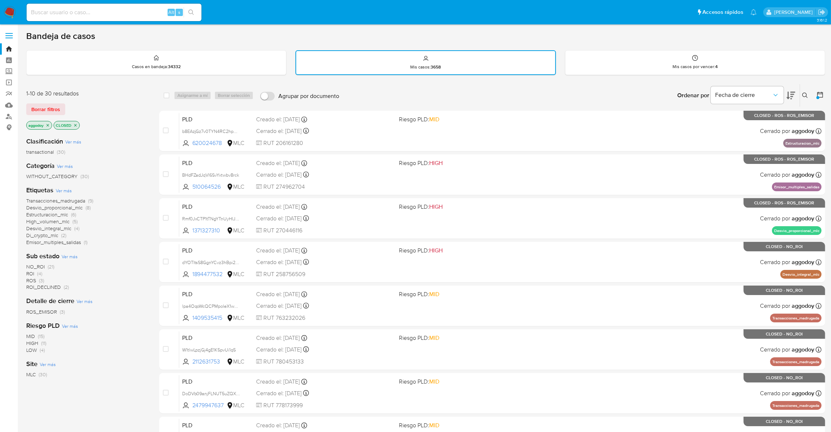
click at [141, 347] on div "MID (15) HIGH (11) LOW (4)" at bounding box center [86, 343] width 121 height 21
click at [74, 121] on p "CLOSED" at bounding box center [66, 125] width 25 height 8
click at [77, 125] on icon "close-filter" at bounding box center [75, 125] width 4 height 4
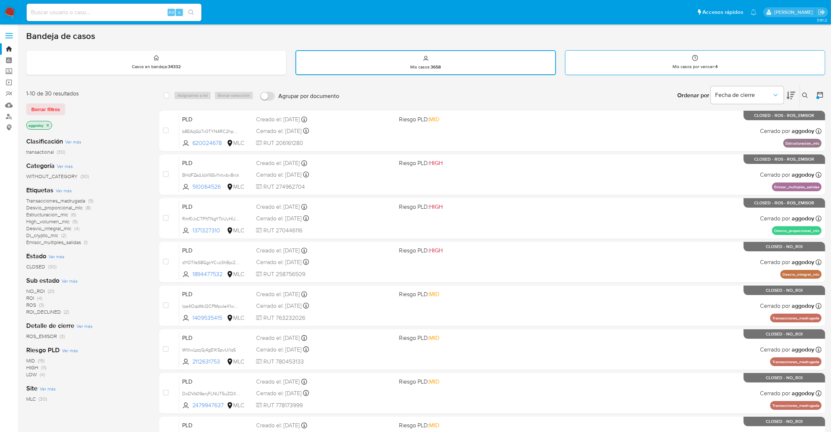
click at [650, 65] on div "Mis casos por vencer : 4" at bounding box center [694, 62] width 259 height 23
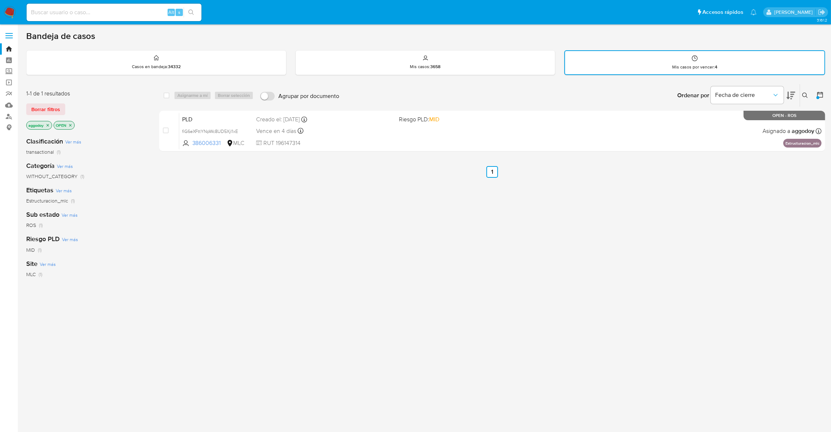
click at [815, 95] on div at bounding box center [818, 95] width 13 height 23
click at [814, 99] on div at bounding box center [818, 95] width 13 height 23
click at [819, 95] on icon at bounding box center [819, 94] width 7 height 7
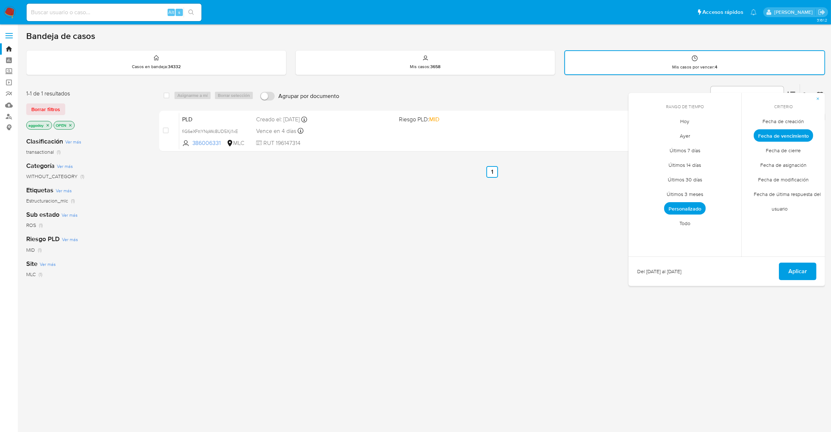
click at [683, 216] on span "Todo" at bounding box center [685, 223] width 26 height 15
click at [797, 265] on span "Aplicar" at bounding box center [797, 271] width 19 height 16
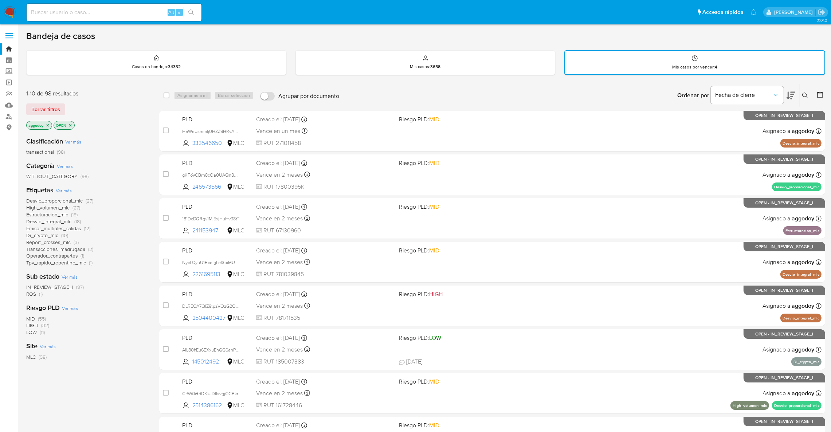
click at [787, 95] on icon at bounding box center [790, 95] width 9 height 9
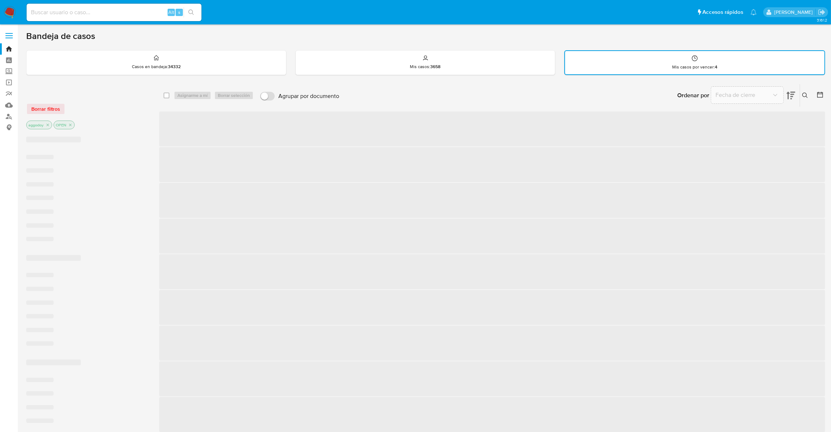
click at [768, 93] on span "Fecha de cierre" at bounding box center [743, 94] width 56 height 7
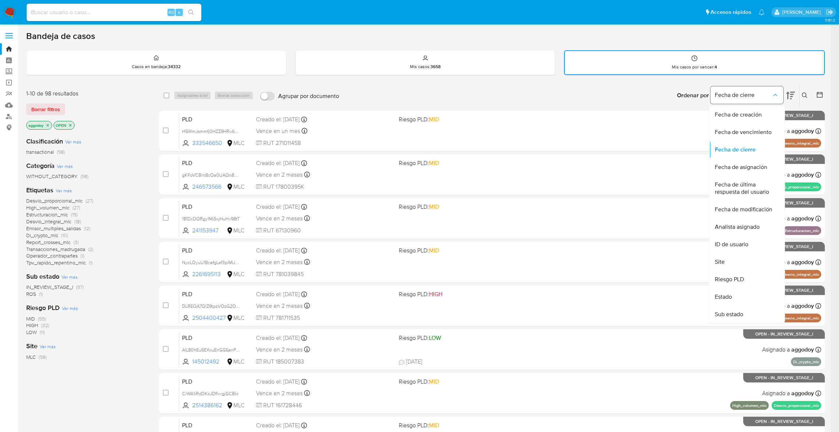
click at [766, 97] on span "Fecha de cierre" at bounding box center [743, 94] width 57 height 7
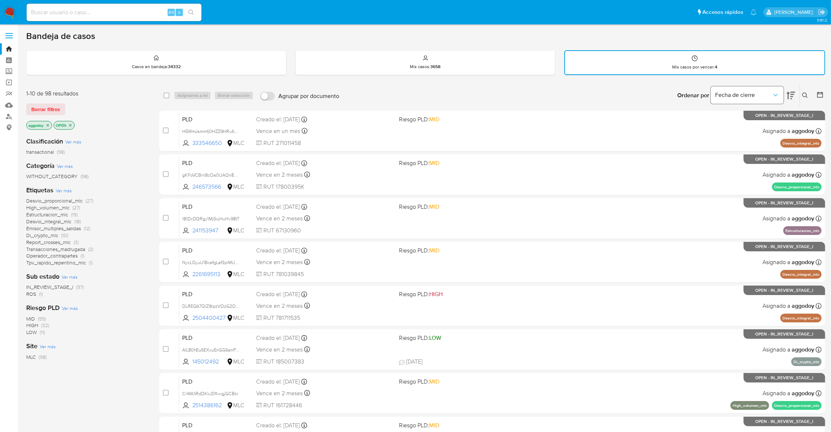
click at [766, 99] on button "Fecha de cierre" at bounding box center [747, 94] width 73 height 17
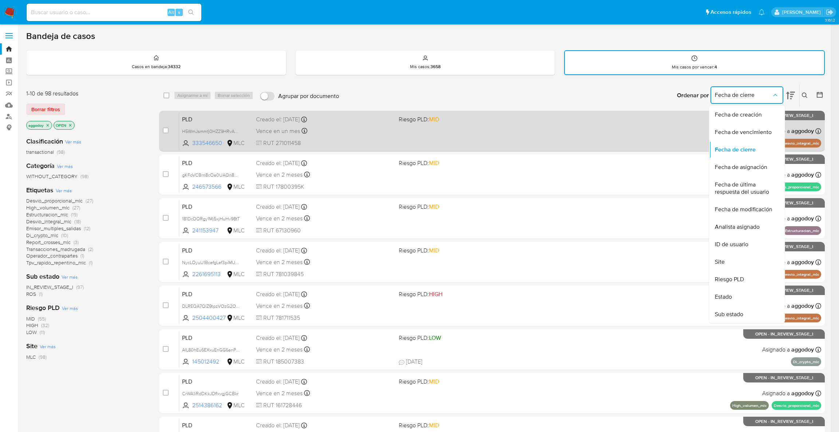
click at [757, 134] on span "Fecha de vencimiento" at bounding box center [743, 132] width 57 height 7
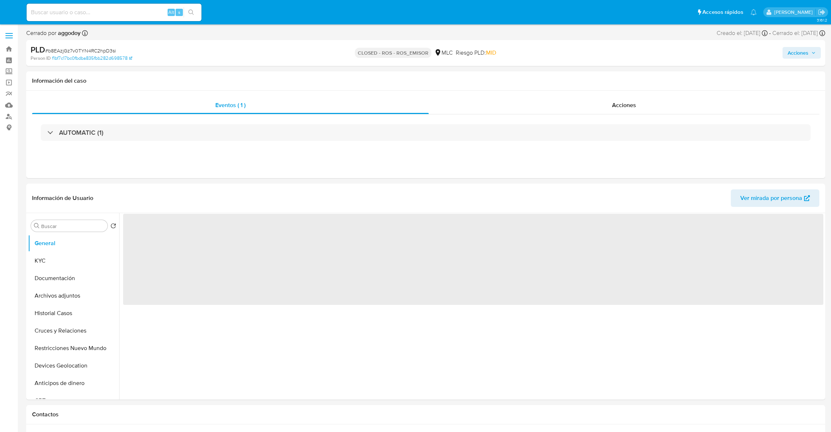
select select "10"
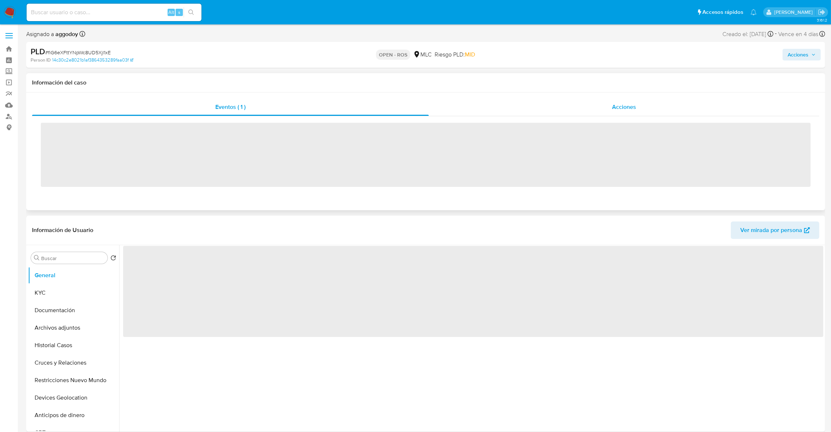
click at [585, 106] on div "Acciones" at bounding box center [624, 106] width 390 height 17
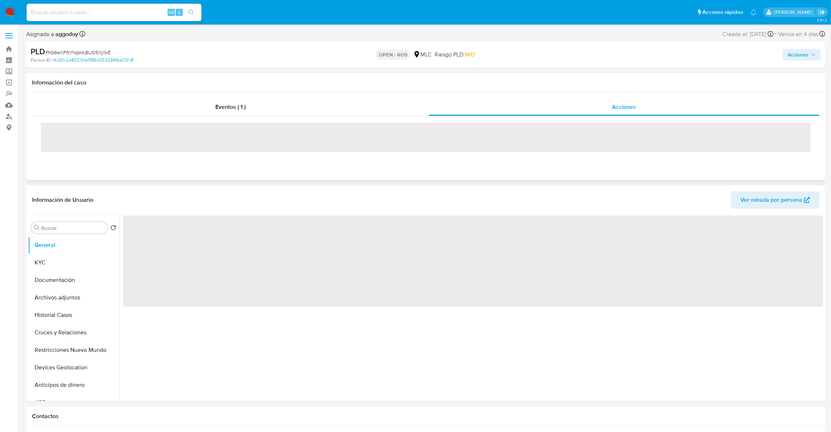
select select "10"
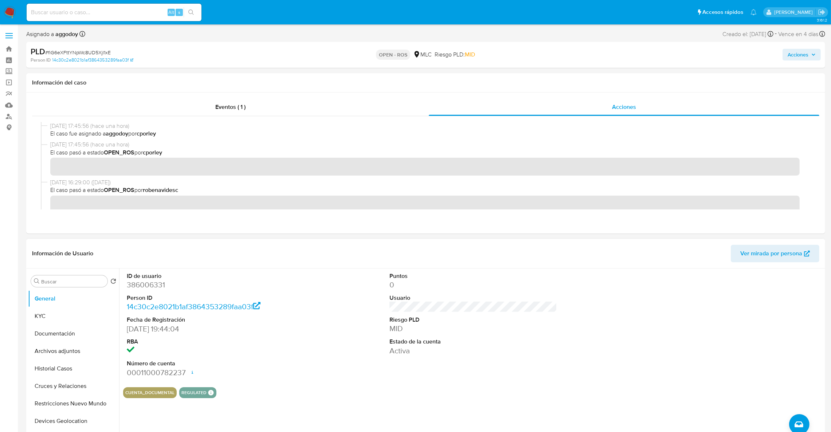
click at [137, 286] on dd "386006331" at bounding box center [211, 285] width 168 height 10
copy dd "386006331"
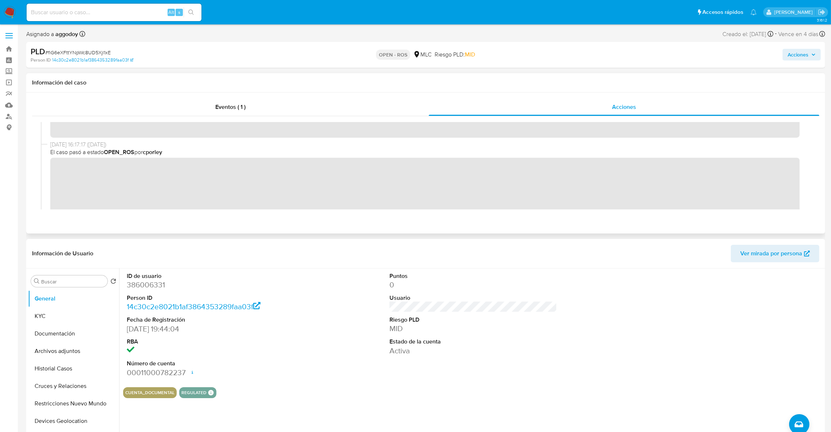
drag, startPoint x: 188, startPoint y: 192, endPoint x: 218, endPoint y: 214, distance: 36.7
click at [178, 208] on div "[DATE] 17:45:56 (hace una hora) El caso fue asignado a aggodoy por cporley [DAT…" at bounding box center [426, 165] width 770 height 87
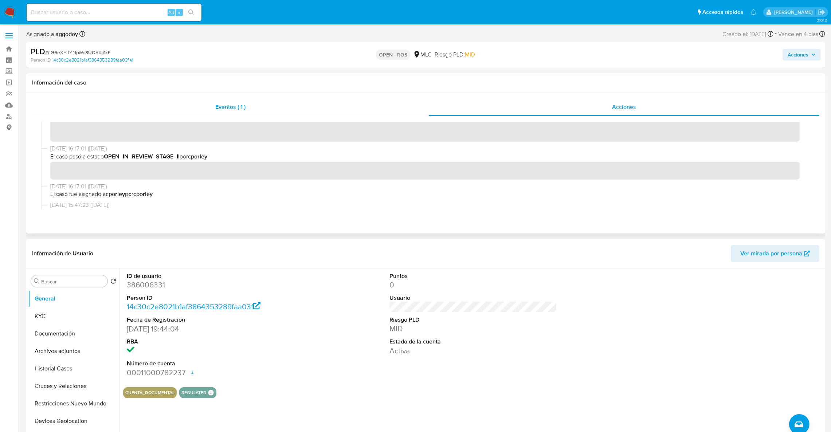
click at [248, 105] on div "Eventos ( 1 )" at bounding box center [230, 106] width 397 height 17
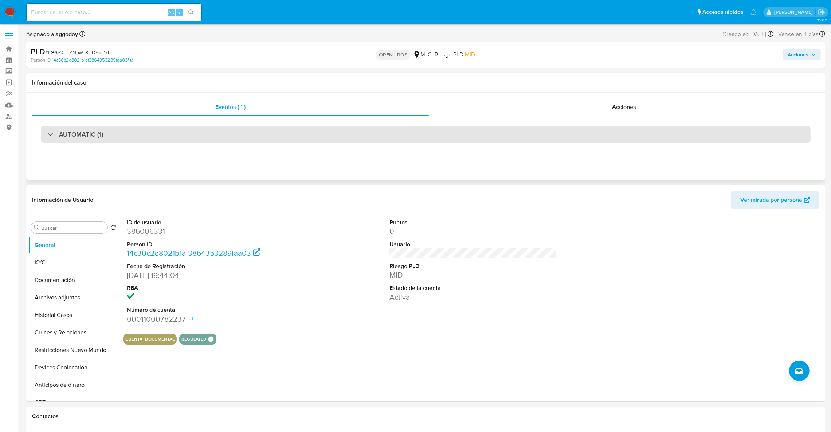
click at [122, 138] on div "AUTOMATIC (1)" at bounding box center [426, 134] width 770 height 17
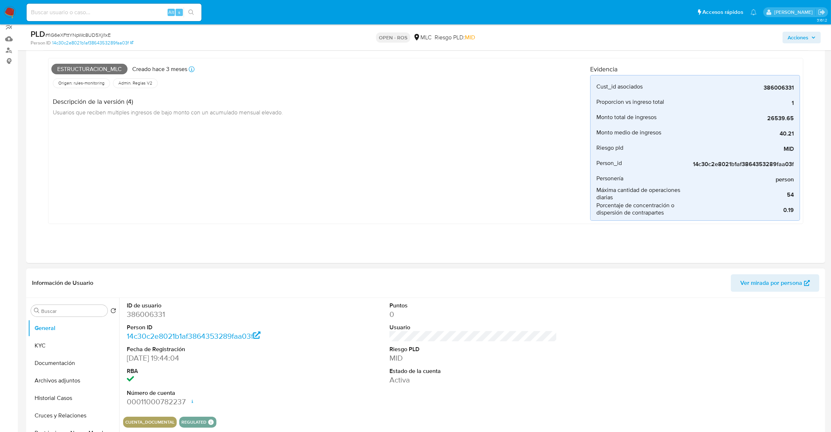
scroll to position [109, 0]
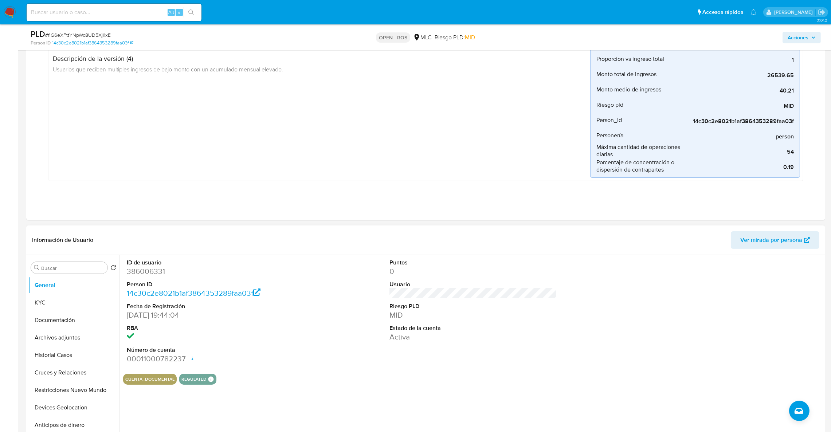
click at [148, 270] on dd "386006331" at bounding box center [211, 271] width 168 height 10
copy dd "386006331"
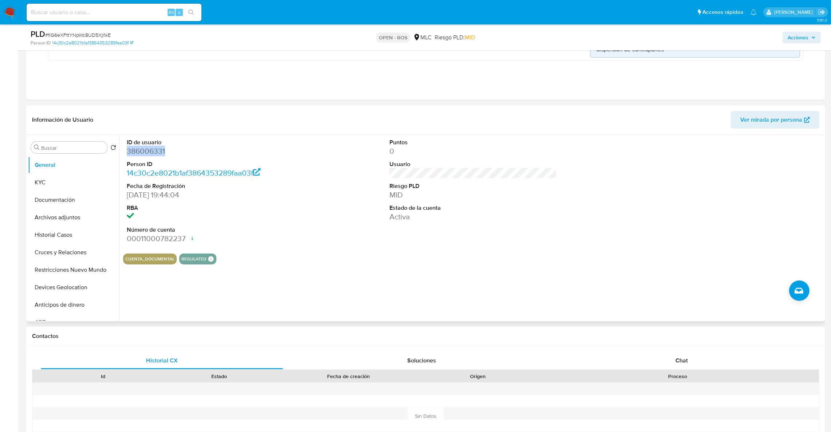
scroll to position [164, 0]
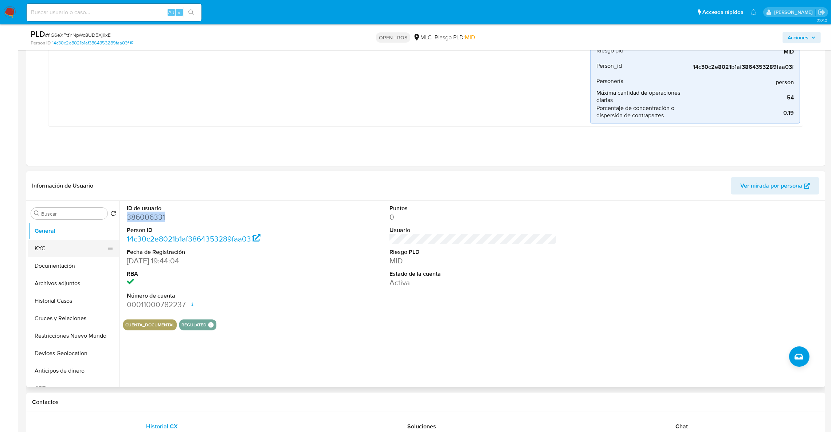
click at [39, 251] on button "KYC" at bounding box center [70, 248] width 85 height 17
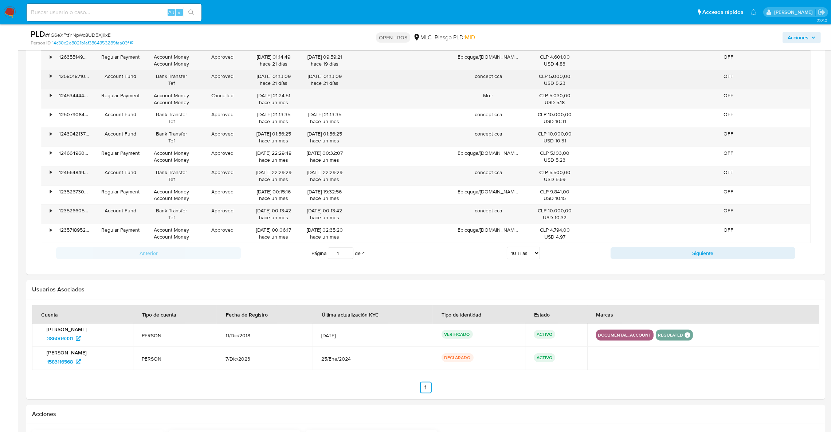
scroll to position [732, 0]
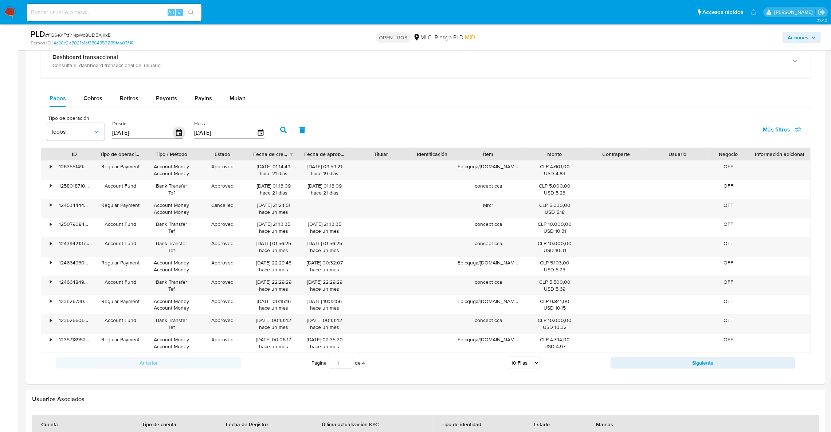
click at [178, 133] on div "[DATE]" at bounding box center [147, 133] width 71 height 12
click at [180, 135] on icon "button" at bounding box center [179, 132] width 13 height 13
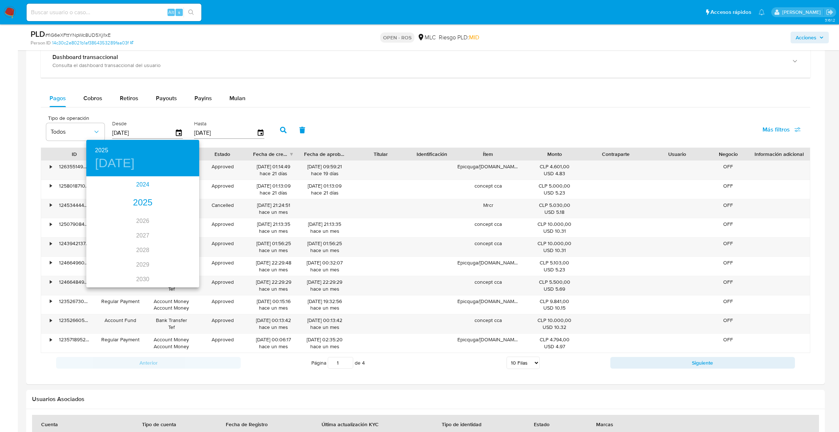
click at [143, 188] on div "2024" at bounding box center [142, 184] width 113 height 15
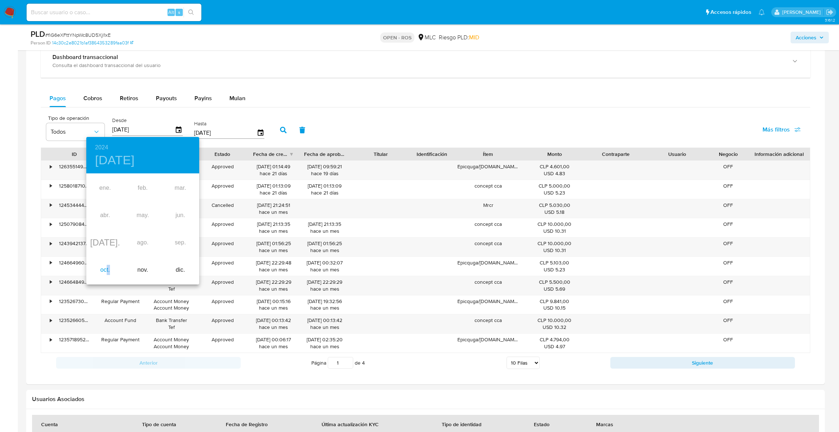
click at [107, 267] on div "oct." at bounding box center [105, 269] width 38 height 27
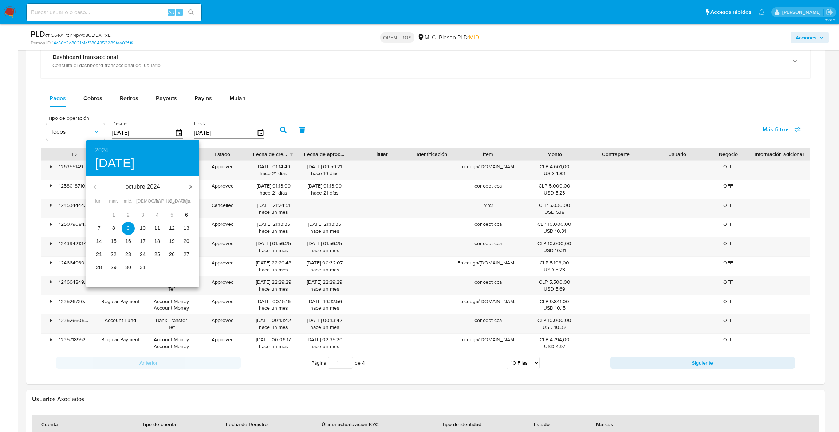
click at [140, 228] on p "10" at bounding box center [143, 227] width 6 height 7
type input "10/10/2024"
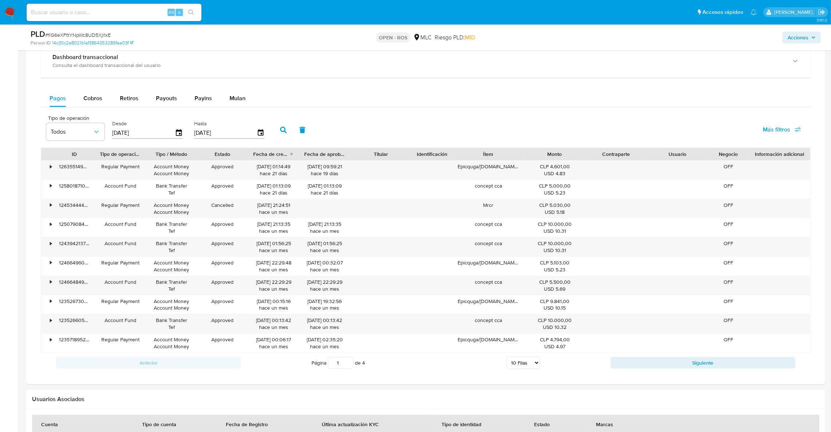
click at [280, 133] on icon "button" at bounding box center [283, 130] width 7 height 7
click at [270, 152] on div "Fecha de creación" at bounding box center [271, 153] width 36 height 7
drag, startPoint x: 279, startPoint y: 171, endPoint x: 251, endPoint y: 167, distance: 28.7
click at [251, 167] on div "09/06/2025 17:48:00 hace 4 meses" at bounding box center [273, 170] width 51 height 19
drag, startPoint x: 253, startPoint y: 168, endPoint x: 282, endPoint y: 166, distance: 29.6
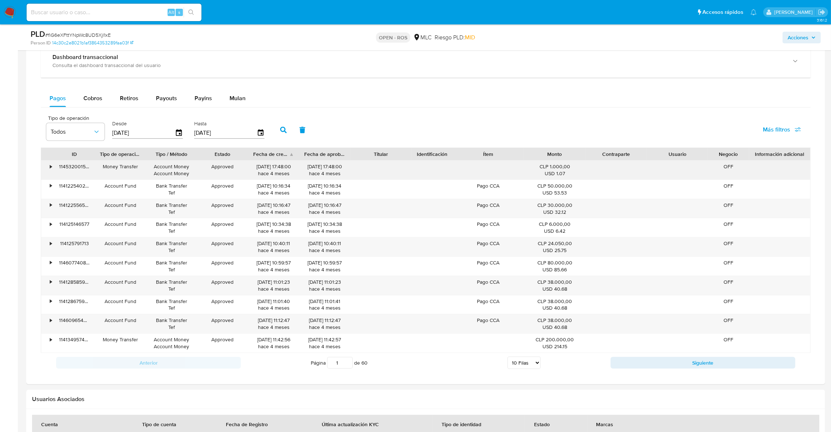
click at [282, 166] on div "09/06/2025 17:48:00 hace 4 meses" at bounding box center [273, 170] width 51 height 19
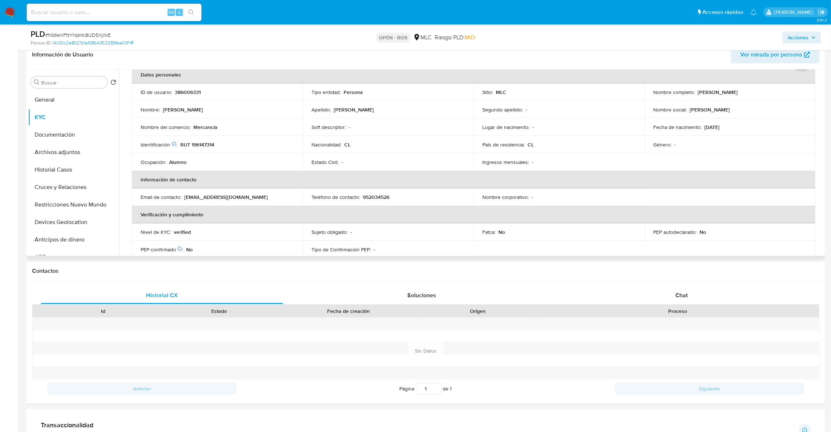
scroll to position [0, 0]
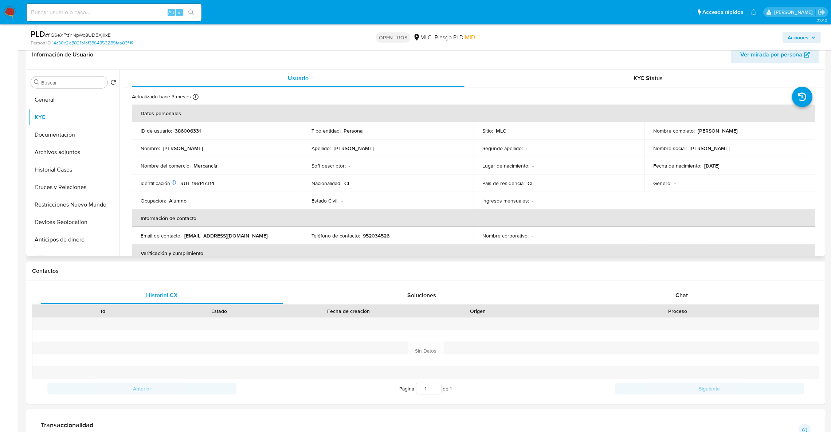
drag, startPoint x: 695, startPoint y: 130, endPoint x: 771, endPoint y: 131, distance: 75.4
click at [771, 131] on div "Nombre completo : Ignacio Danilo Ulloa García" at bounding box center [729, 130] width 153 height 7
copy p "[PERSON_NAME] [PERSON_NAME]"
click at [211, 182] on p "RUT 196147314" at bounding box center [197, 183] width 34 height 7
click at [211, 183] on p "RUT 196147314" at bounding box center [197, 183] width 34 height 7
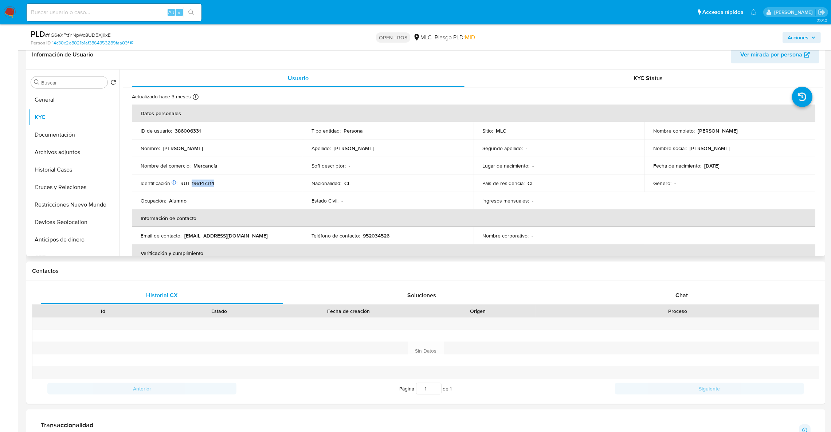
copy p "196147314"
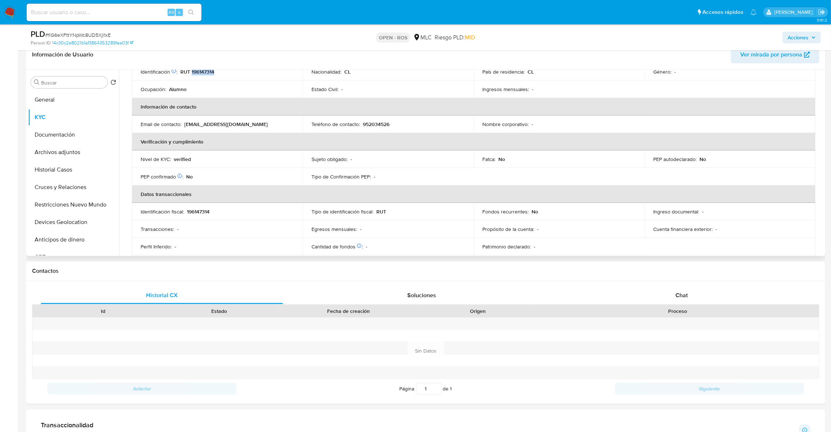
scroll to position [55, 0]
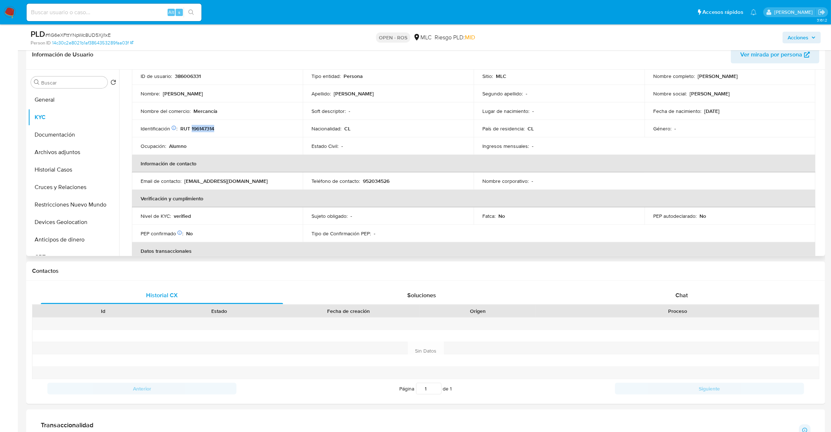
drag, startPoint x: 185, startPoint y: 181, endPoint x: 274, endPoint y: 183, distance: 89.2
click at [274, 183] on div "Email de contacto : ignaciodaniloulloagarcia2@gmail.com" at bounding box center [217, 181] width 153 height 7
click at [198, 189] on table "Datos personales ID de usuario : 386006331 Tipo entidad : Persona Sitio : MLC N…" at bounding box center [473, 181] width 683 height 262
drag, startPoint x: 183, startPoint y: 182, endPoint x: 274, endPoint y: 183, distance: 90.7
click at [274, 183] on div "Email de contacto : ignaciodaniloulloagarcia2@gmail.com" at bounding box center [217, 181] width 153 height 7
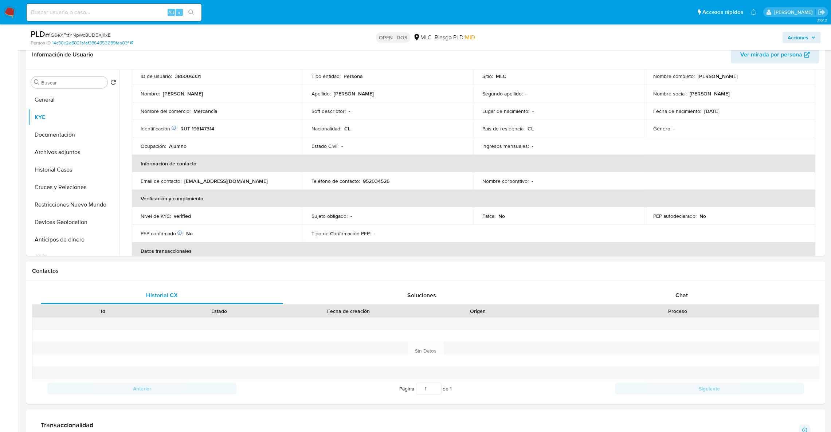
copy div "ignaciodaniloulloagarcia2@gmail.com"
click at [370, 185] on td "Teléfono de contacto : 952034526" at bounding box center [388, 180] width 171 height 17
click at [370, 182] on p "952034526" at bounding box center [376, 181] width 27 height 7
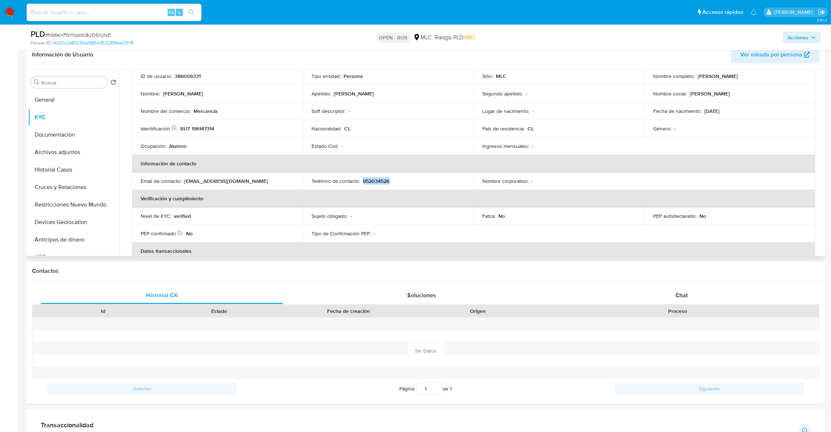
copy p "952034526"
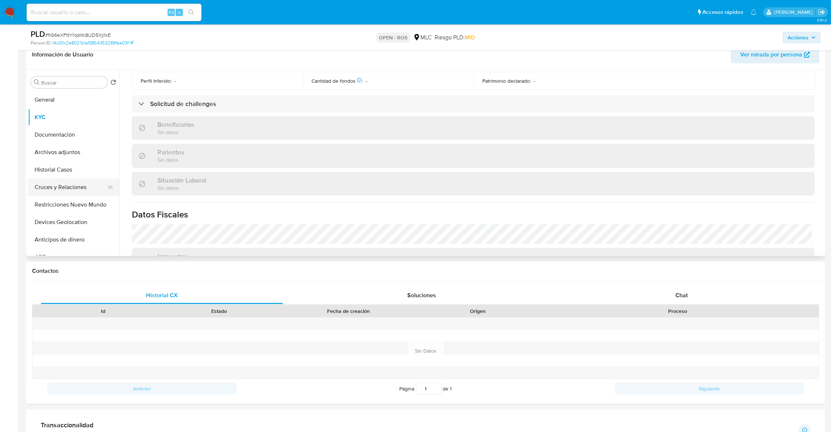
scroll to position [273, 0]
click at [60, 155] on button "Archivos adjuntos" at bounding box center [70, 151] width 85 height 17
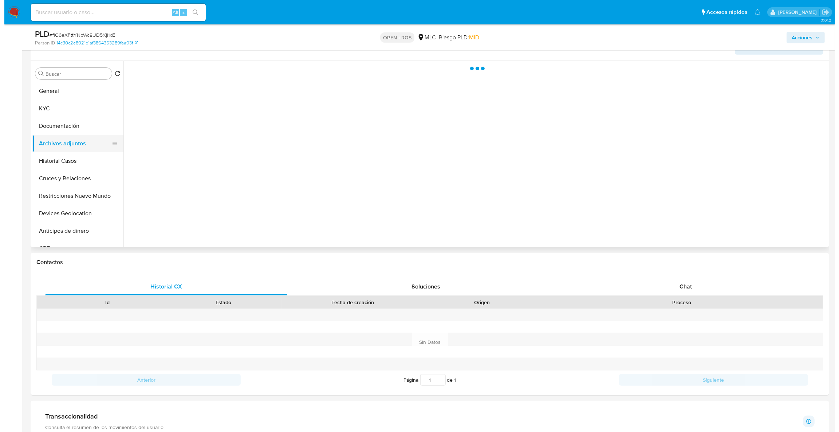
scroll to position [0, 0]
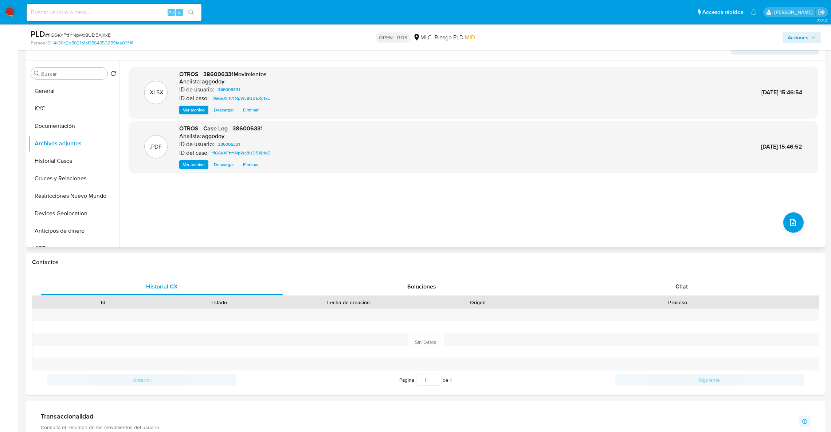
click at [807, 226] on div ".XLSX OTROS - 386006331Movimientos Analista: aggodoy ID de usuario: 386006331 I…" at bounding box center [473, 154] width 688 height 175
click at [802, 221] on div ".XLSX OTROS - 386006331Movimientos Analista: aggodoy ID de usuario: 386006331 I…" at bounding box center [473, 154] width 688 height 175
click at [792, 225] on icon "upload-file" at bounding box center [792, 222] width 9 height 9
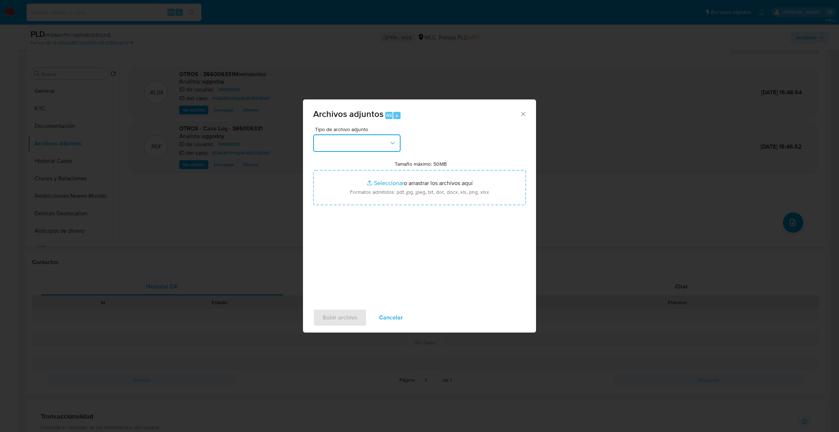
click at [379, 146] on button "button" at bounding box center [356, 142] width 87 height 17
click at [335, 204] on span "OTROS" at bounding box center [327, 200] width 19 height 7
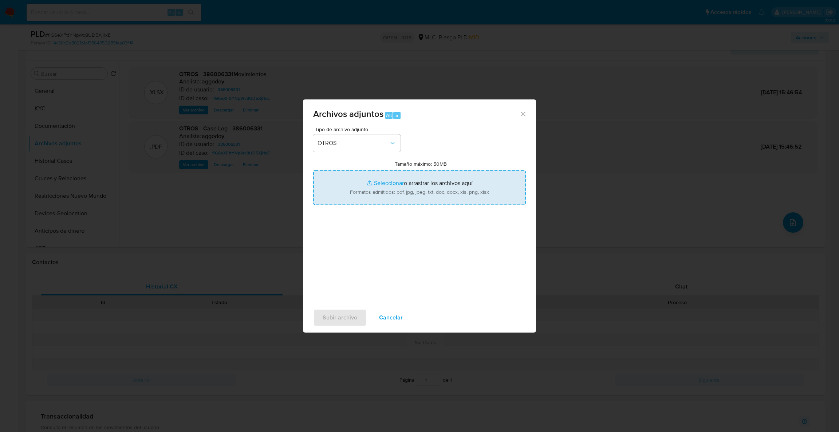
click at [351, 190] on input "Tamaño máximo: 50MB Seleccionar archivos" at bounding box center [419, 187] width 213 height 35
type input "C:\fakepath\UAF #1354.pdf"
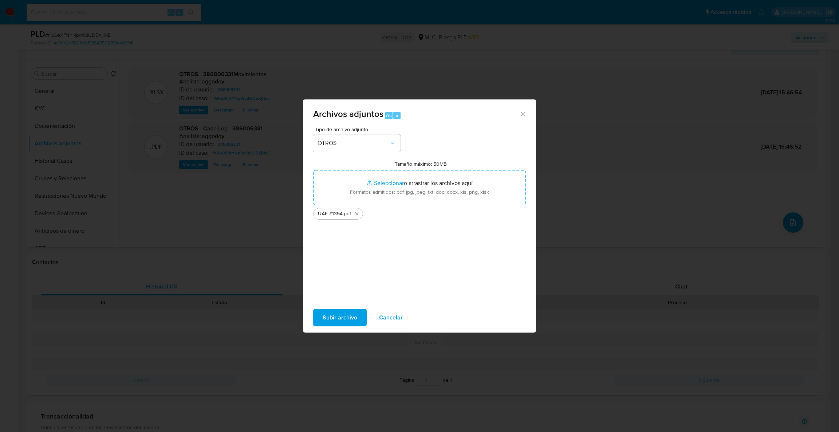
click at [355, 318] on span "Subir archivo" at bounding box center [340, 318] width 35 height 16
click at [359, 315] on button "Subir archivo" at bounding box center [340, 317] width 54 height 17
click at [319, 318] on button "Subir archivo" at bounding box center [340, 317] width 54 height 17
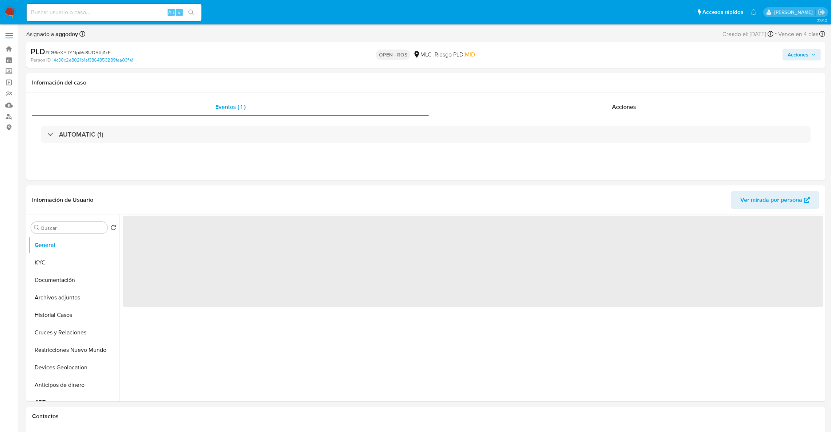
select select "10"
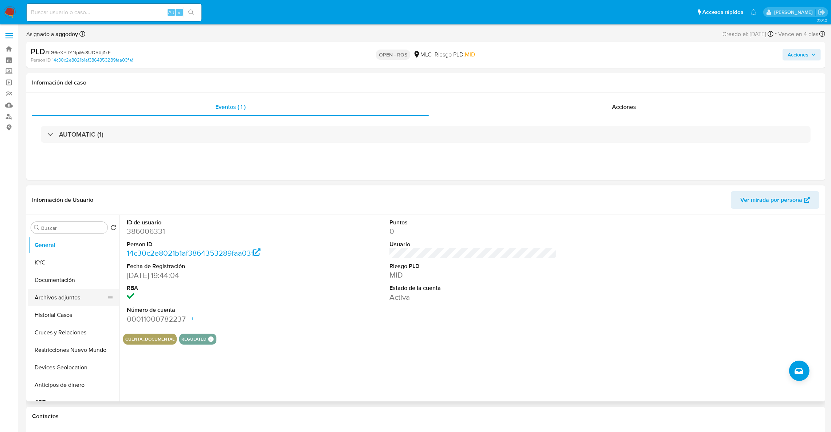
click at [63, 297] on button "Archivos adjuntos" at bounding box center [70, 297] width 85 height 17
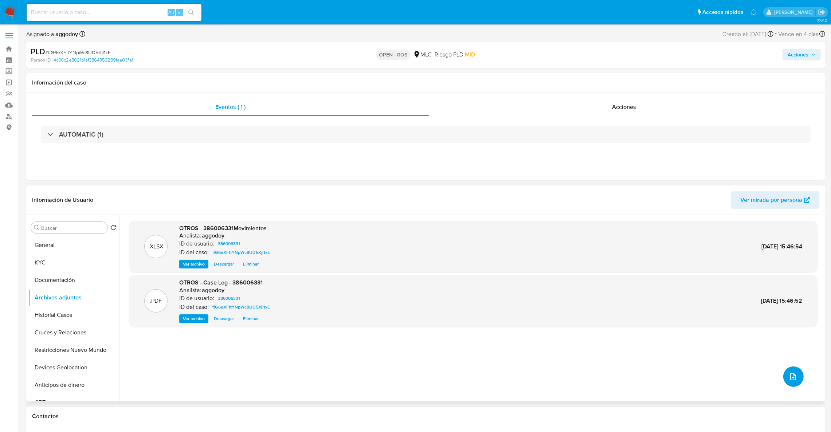
click at [783, 371] on button "upload-file" at bounding box center [793, 376] width 20 height 20
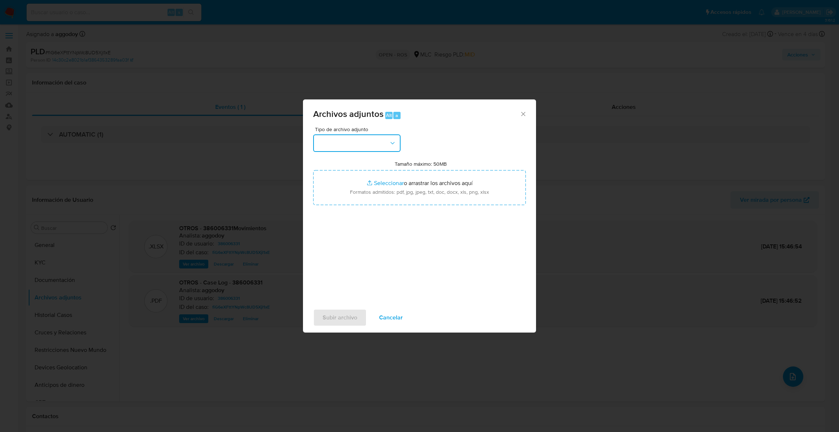
click at [387, 148] on button "button" at bounding box center [356, 142] width 87 height 17
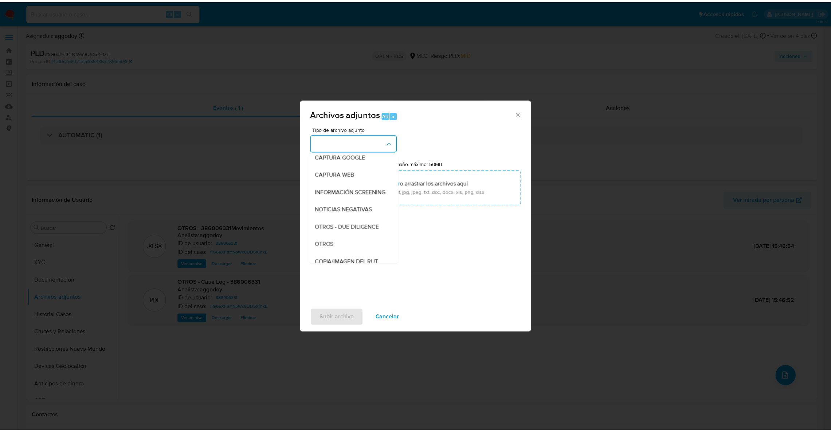
scroll to position [95, 0]
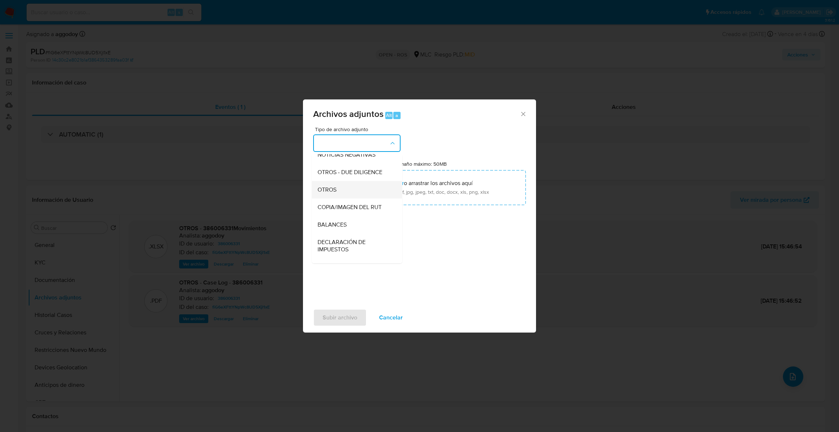
click at [358, 198] on div "OTROS" at bounding box center [355, 189] width 74 height 17
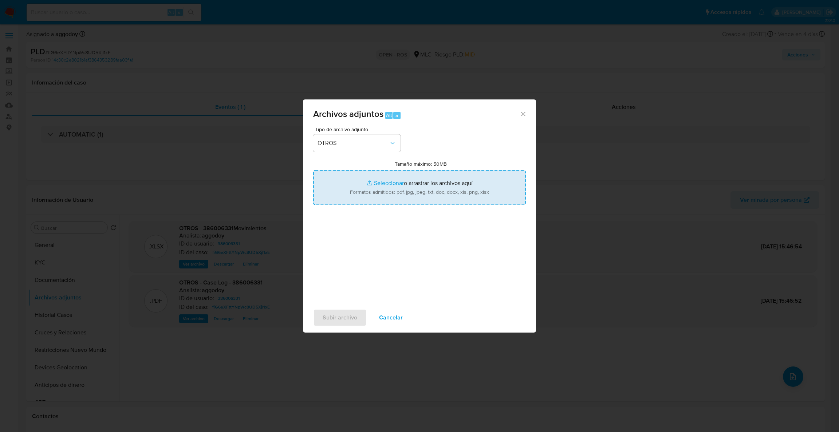
click at [375, 187] on input "Tamaño máximo: 50MB Seleccionar archivos" at bounding box center [419, 187] width 213 height 35
type input "C:\fakepath\UAF #1354.pdf"
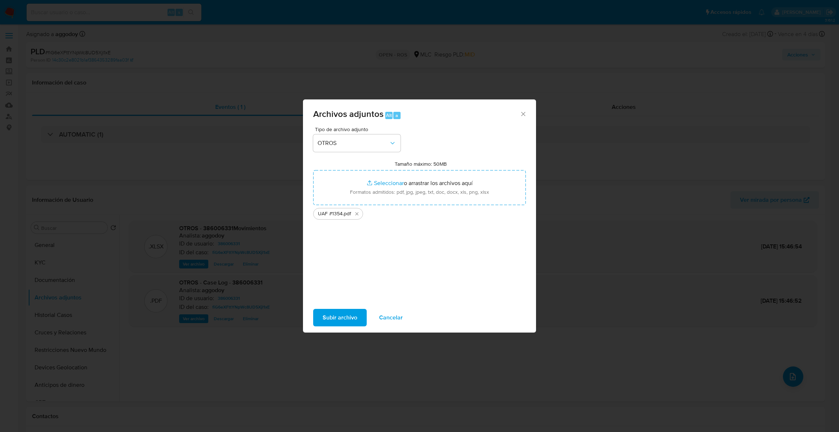
click at [333, 319] on span "Subir archivo" at bounding box center [340, 318] width 35 height 16
click at [340, 314] on span "Subir archivo" at bounding box center [340, 318] width 35 height 16
click at [406, 328] on div "Subir archivo Cancelar" at bounding box center [419, 318] width 233 height 28
click at [392, 311] on span "Cancelar" at bounding box center [391, 318] width 24 height 16
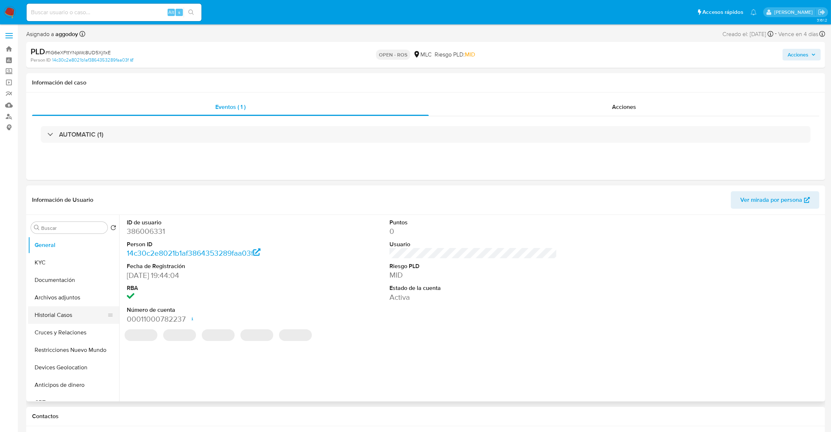
select select "10"
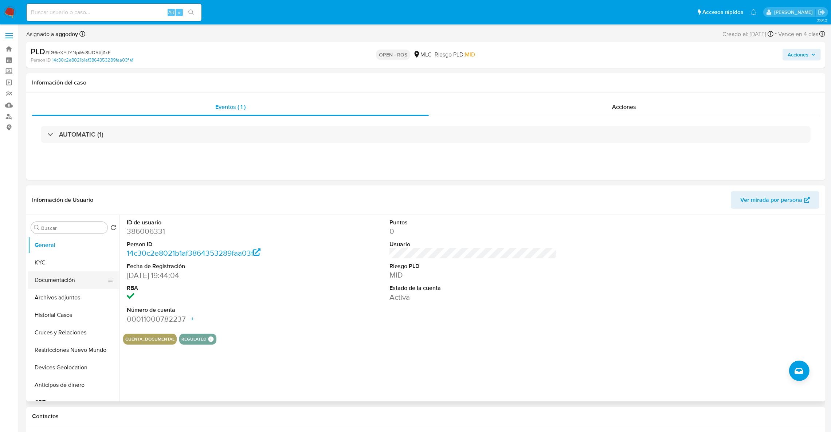
click at [64, 283] on button "Documentación" at bounding box center [70, 279] width 85 height 17
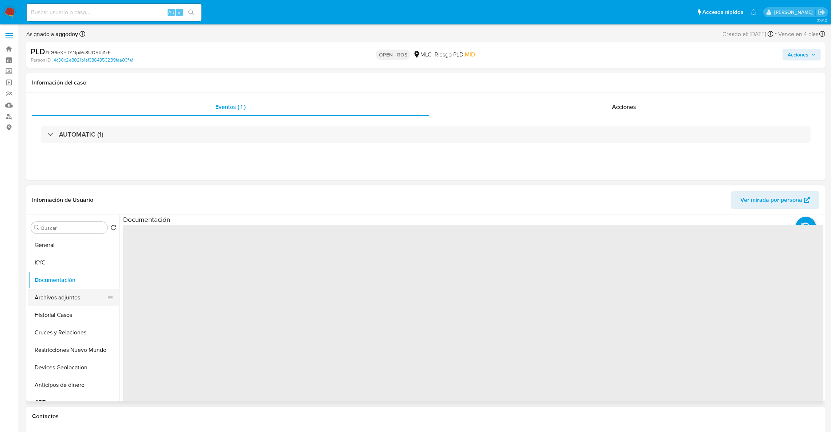
click at [66, 296] on button "Archivos adjuntos" at bounding box center [70, 297] width 85 height 17
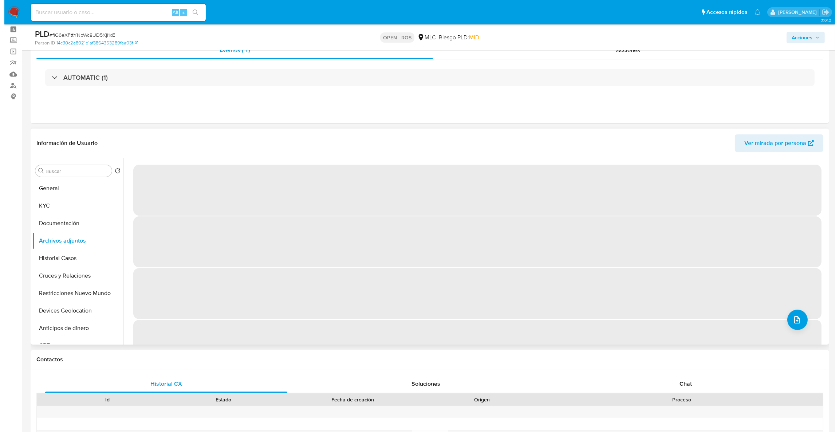
scroll to position [35, 0]
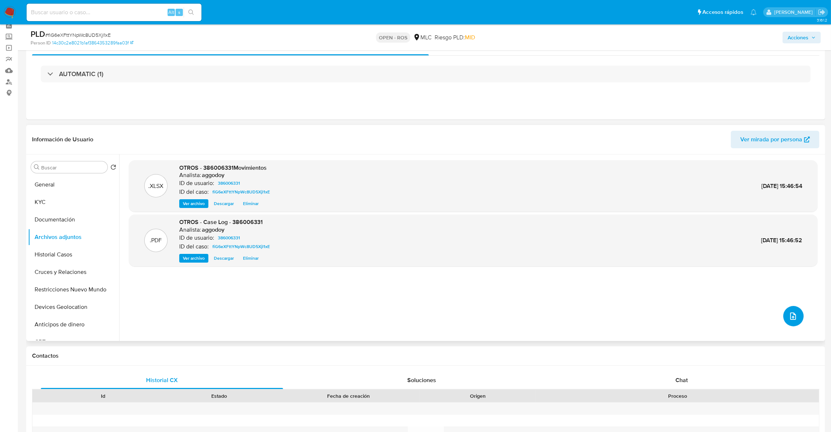
click at [790, 316] on icon "upload-file" at bounding box center [792, 316] width 9 height 9
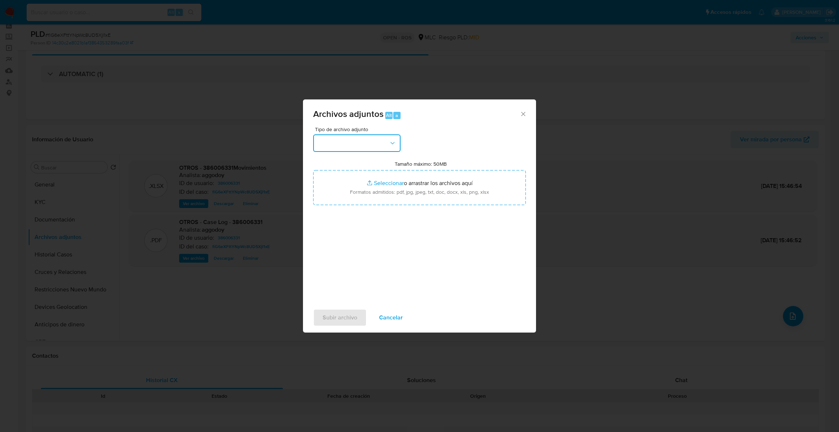
click at [364, 145] on button "button" at bounding box center [356, 142] width 87 height 17
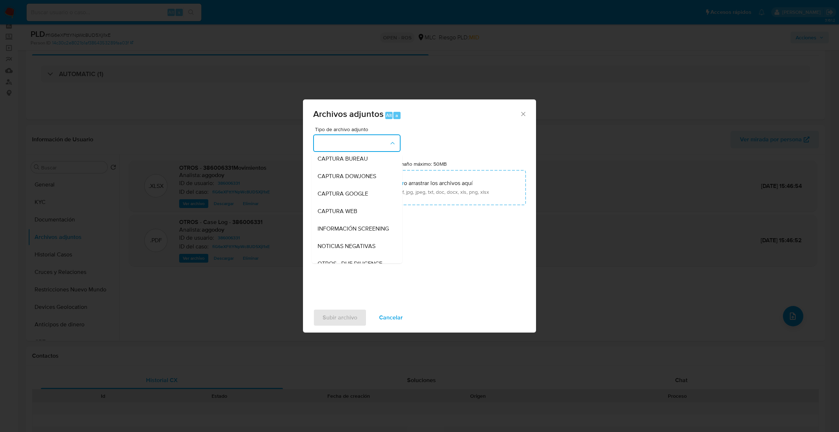
scroll to position [36, 0]
click at [329, 252] on span "OTROS" at bounding box center [327, 248] width 19 height 7
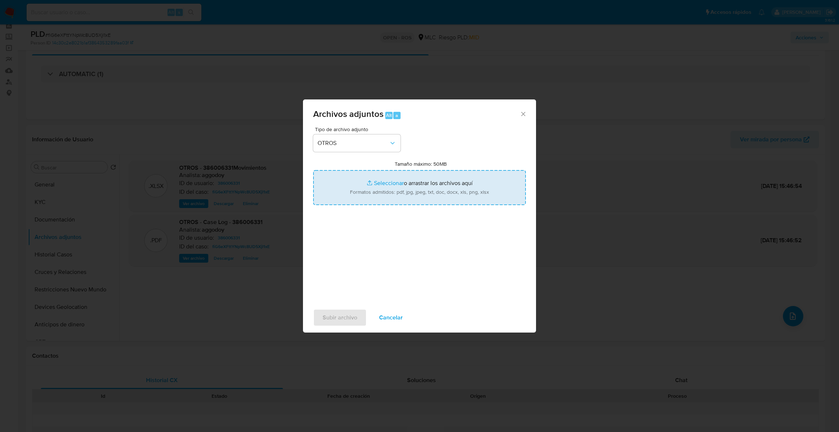
click at [355, 194] on input "Tamaño máximo: 50MB Seleccionar archivos" at bounding box center [419, 187] width 213 height 35
type input "C:\fakepath\UAF #1354.pdf"
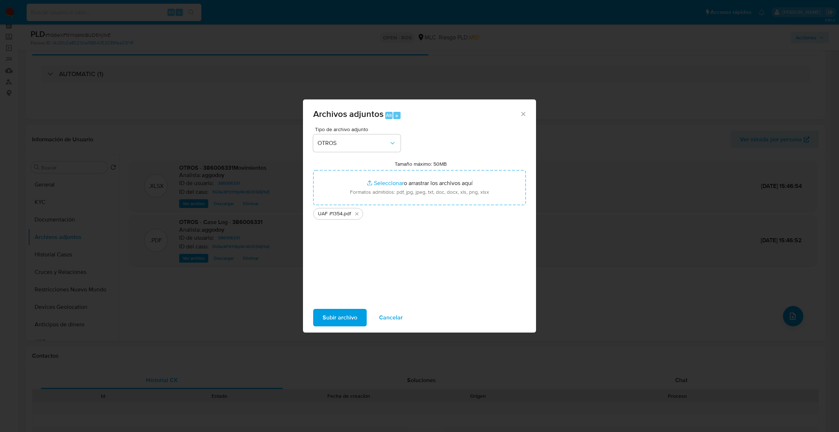
click at [355, 312] on span "Subir archivo" at bounding box center [340, 318] width 35 height 16
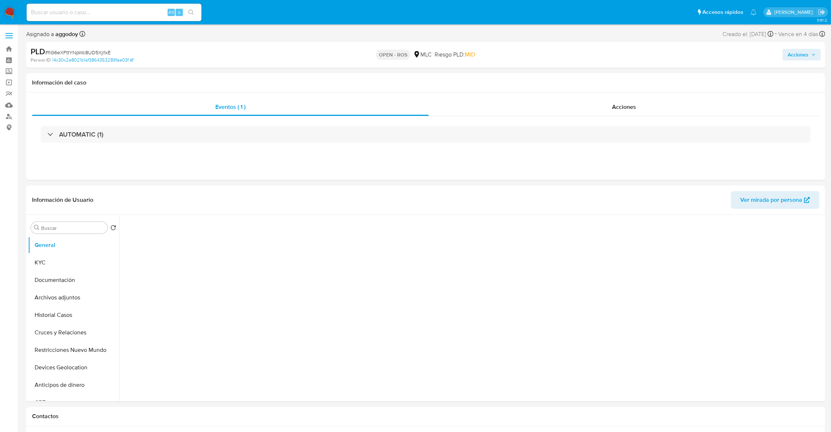
select select "10"
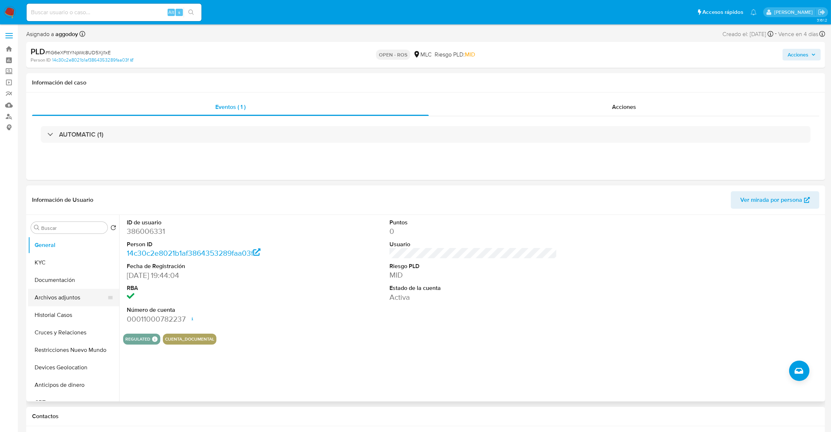
click at [60, 300] on button "Archivos adjuntos" at bounding box center [70, 297] width 85 height 17
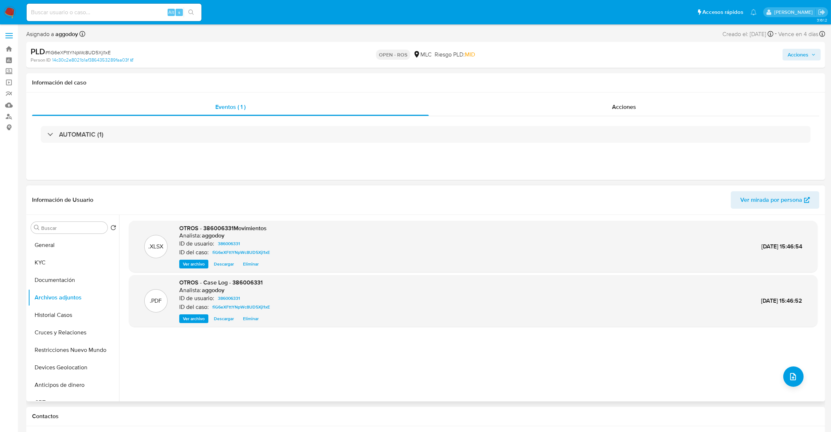
click at [803, 378] on div ".XLSX OTROS - 386006331Movimientos Analista: aggodoy ID de usuario: 386006331 I…" at bounding box center [473, 308] width 688 height 175
click at [796, 381] on button "upload-file" at bounding box center [793, 376] width 20 height 20
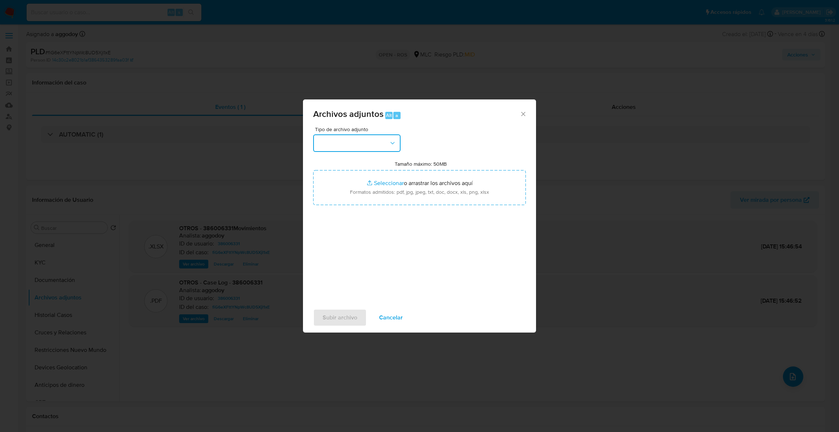
click at [390, 137] on button "button" at bounding box center [356, 142] width 87 height 17
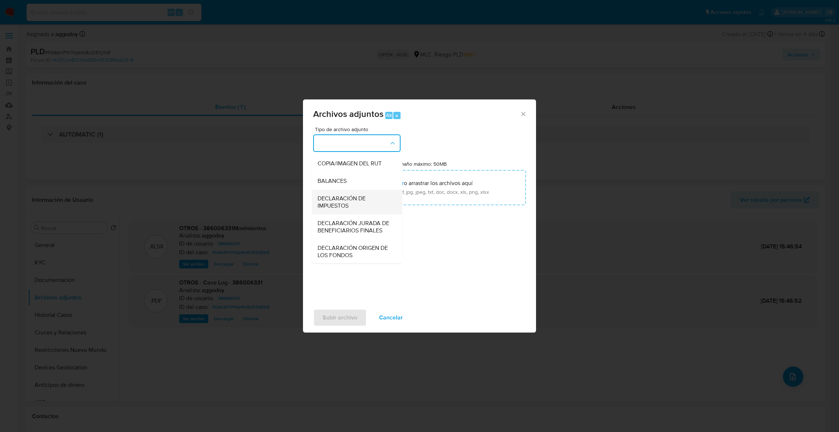
scroll to position [84, 0]
click at [343, 209] on div "OTROS" at bounding box center [355, 200] width 74 height 17
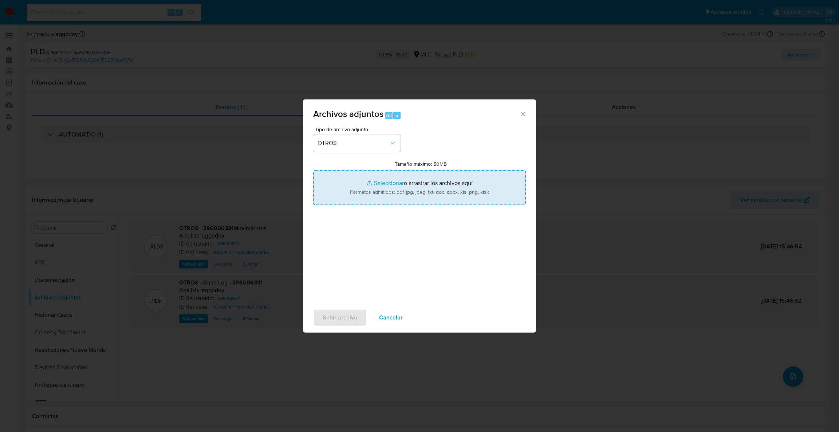
click at [370, 186] on input "Tamaño máximo: 50MB Seleccionar archivos" at bounding box center [419, 187] width 213 height 35
type input "C:\fakepath\UAF #1354.pdf"
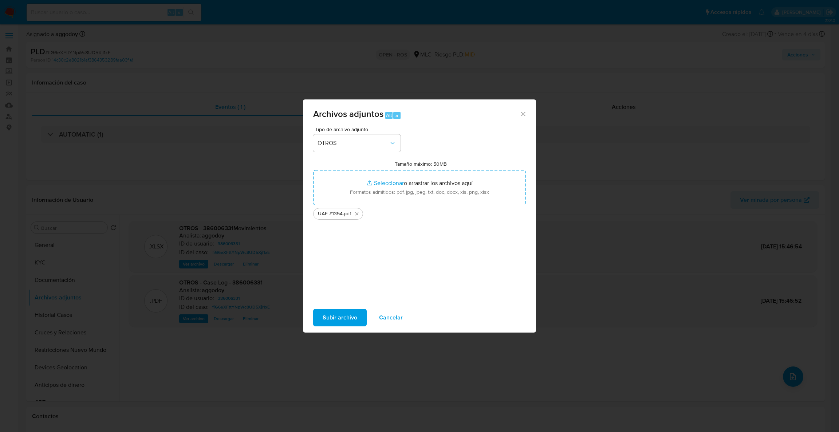
click at [364, 323] on button "Subir archivo" at bounding box center [340, 317] width 54 height 17
click at [336, 311] on span "Subir archivo" at bounding box center [340, 318] width 35 height 16
